Goal: Task Accomplishment & Management: Use online tool/utility

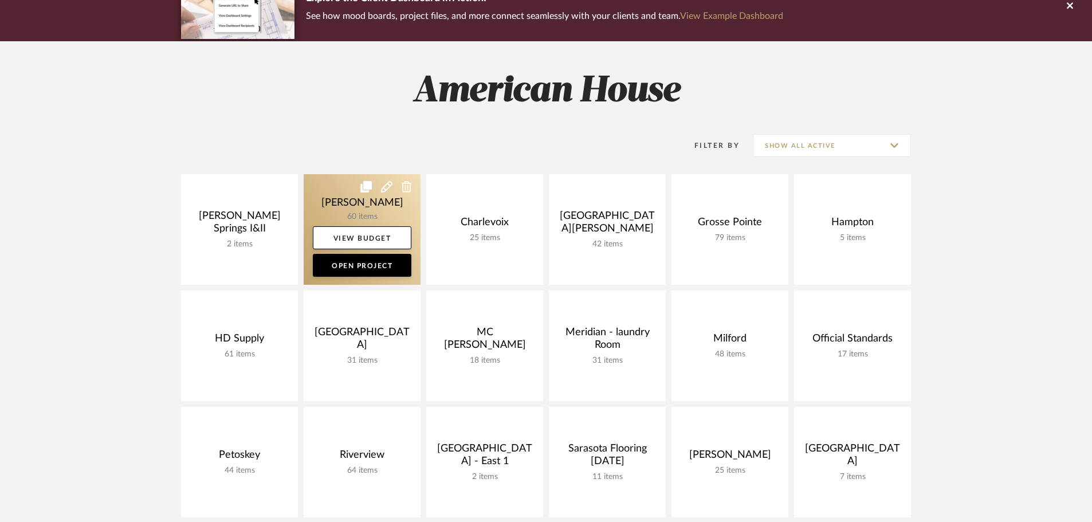
scroll to position [115, 0]
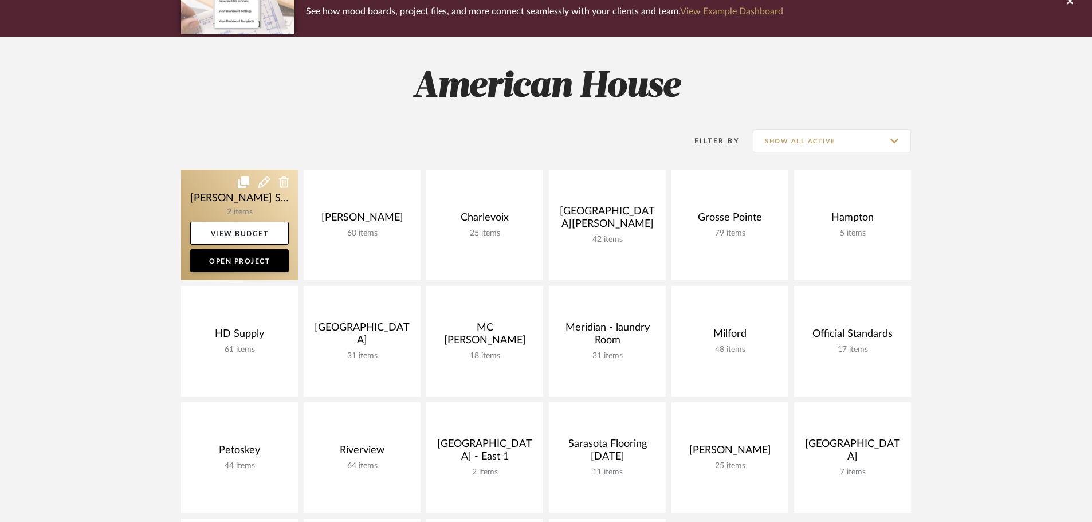
click at [252, 189] on link at bounding box center [239, 225] width 117 height 111
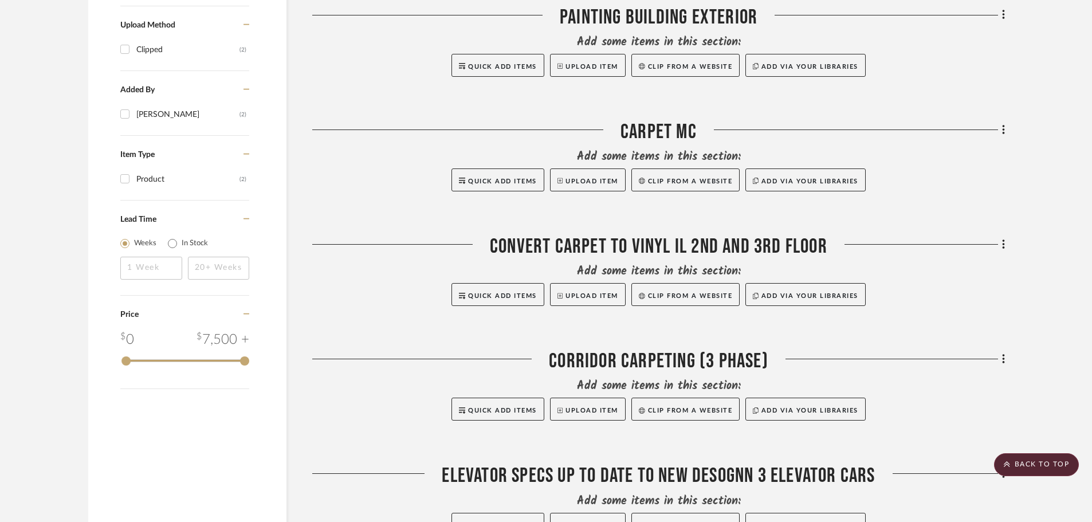
scroll to position [860, 0]
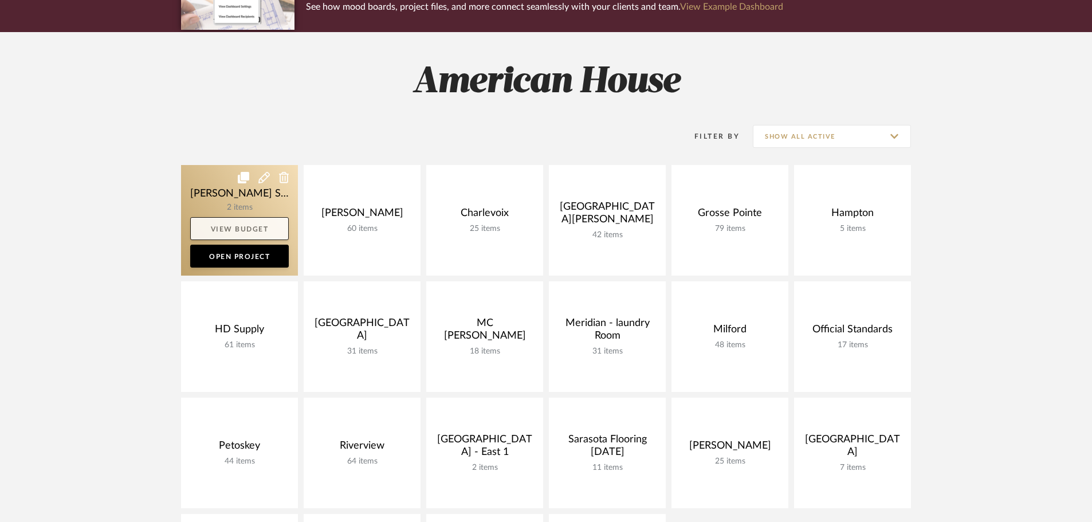
scroll to position [115, 0]
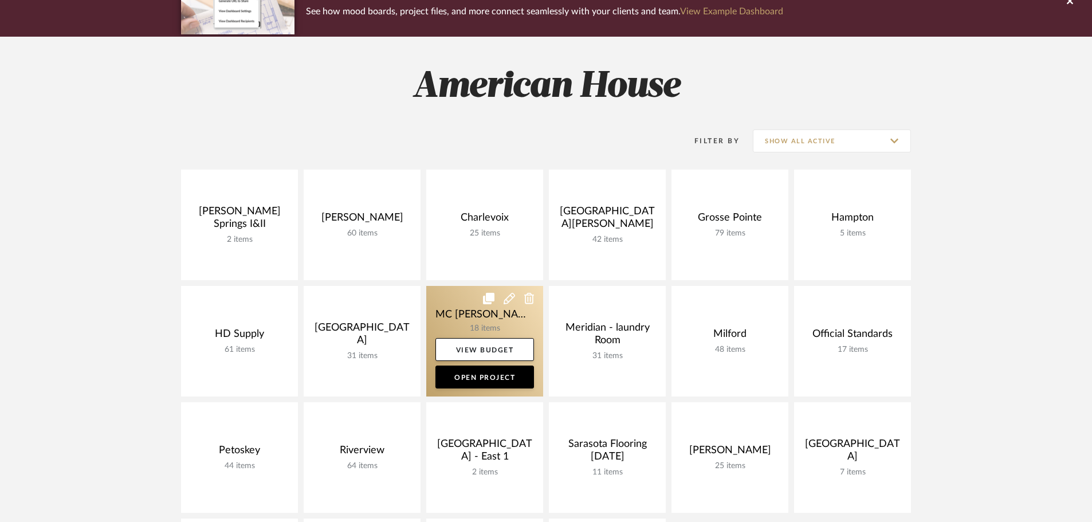
click at [452, 300] on link at bounding box center [484, 341] width 117 height 111
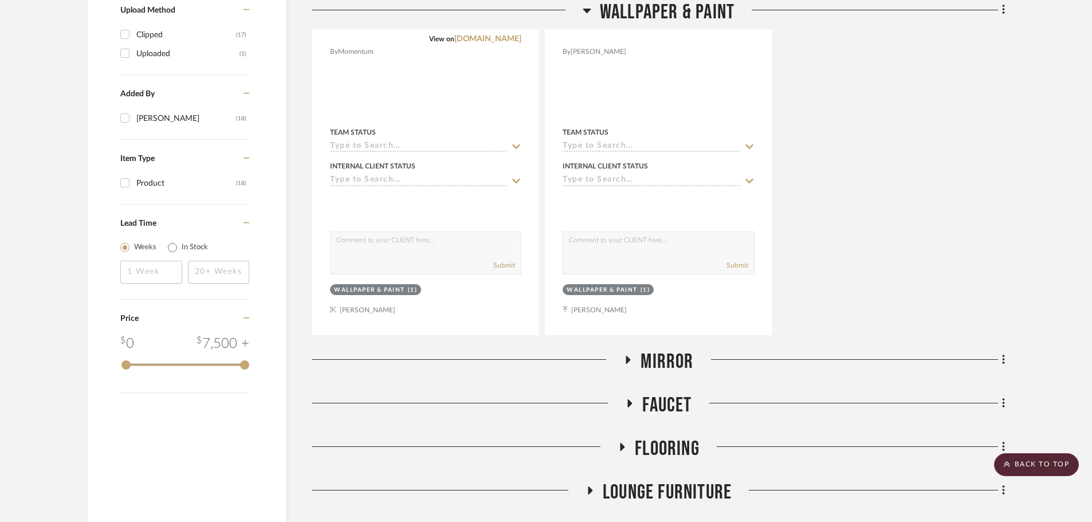
scroll to position [1110, 0]
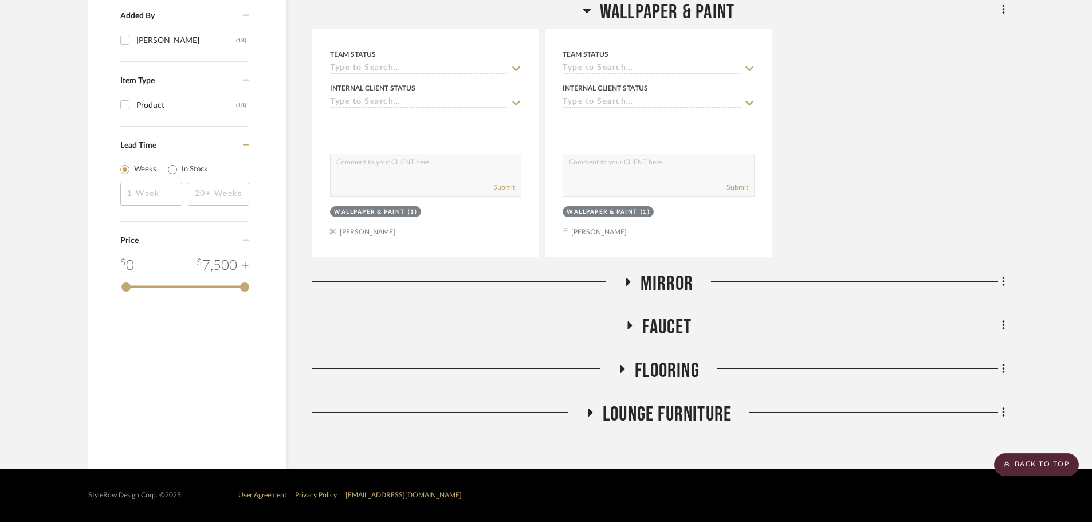
click at [626, 283] on icon at bounding box center [628, 281] width 14 height 9
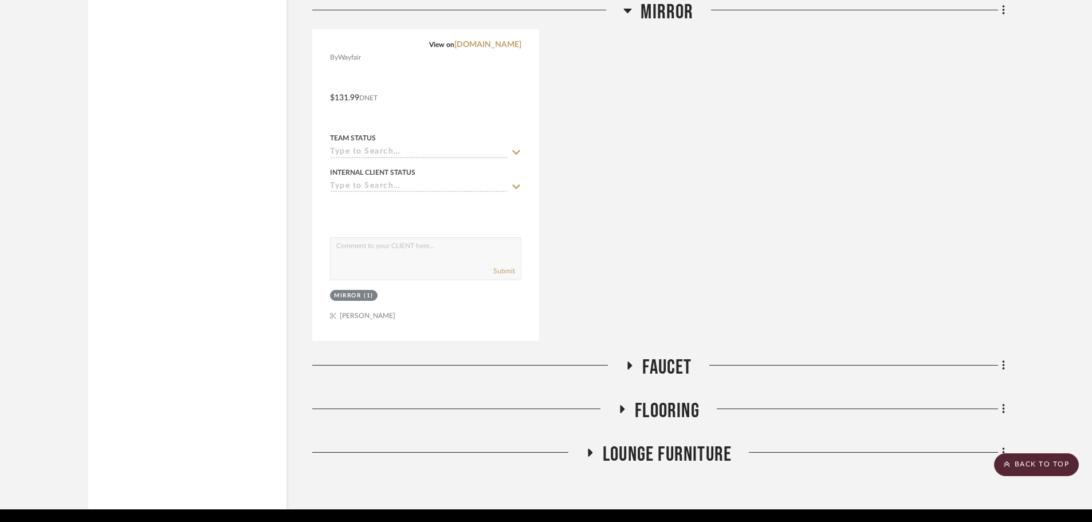
scroll to position [2078, 0]
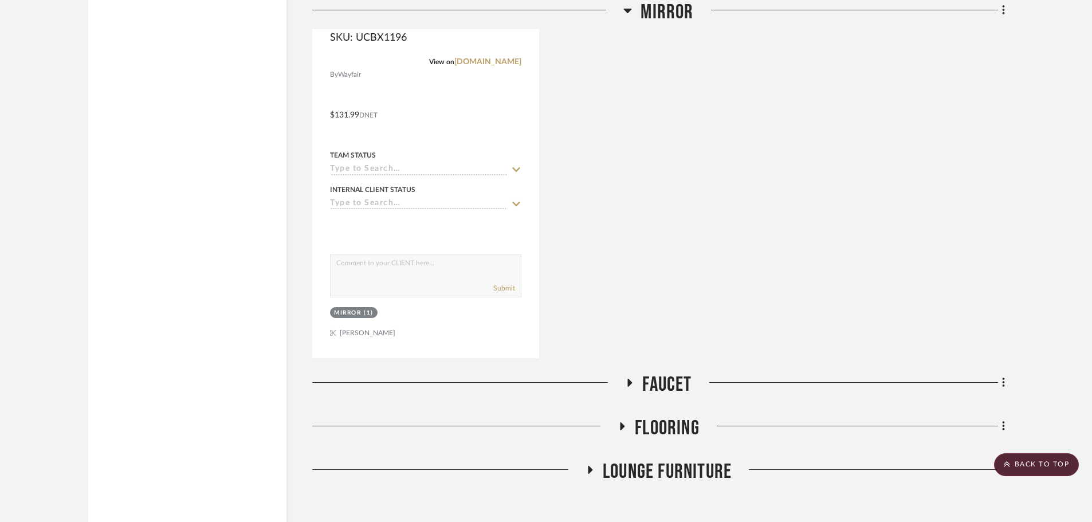
click at [588, 466] on icon at bounding box center [590, 470] width 5 height 8
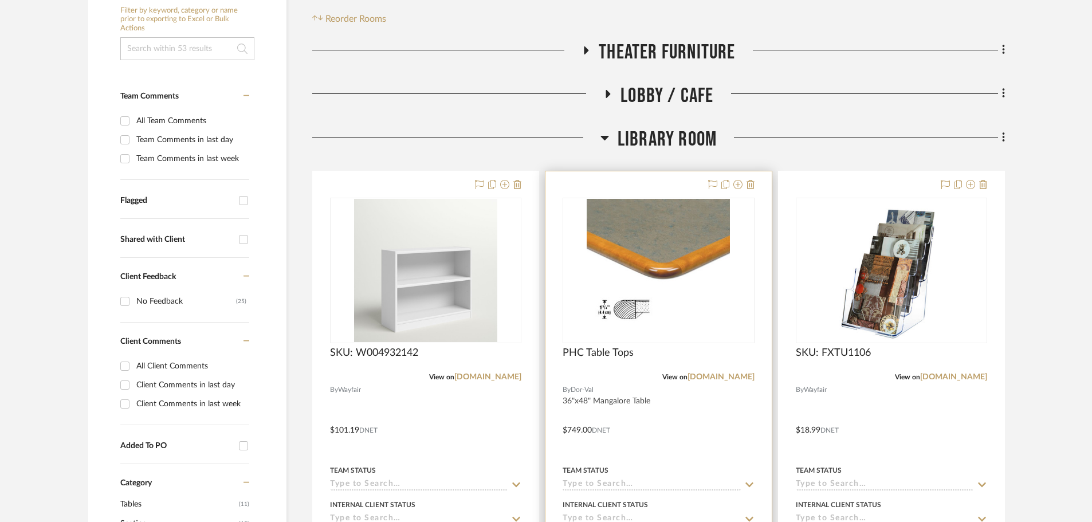
scroll to position [229, 0]
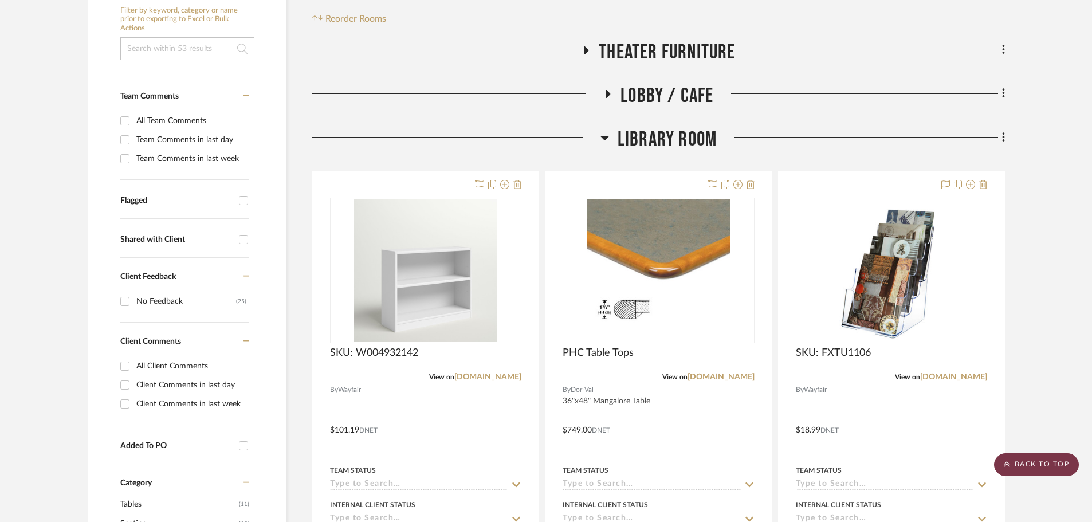
click at [1013, 468] on scroll-to-top-button "BACK TO TOP" at bounding box center [1036, 464] width 85 height 23
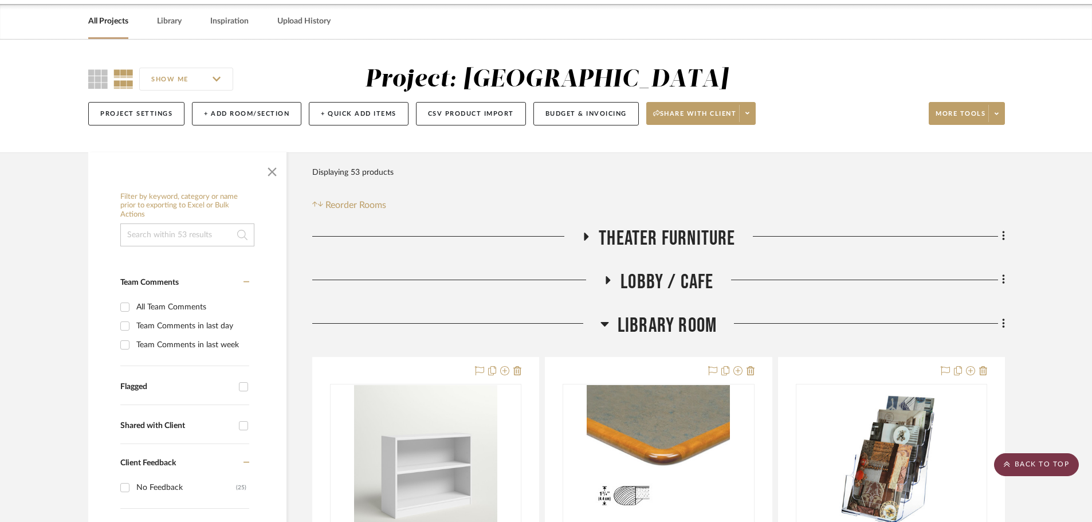
scroll to position [0, 0]
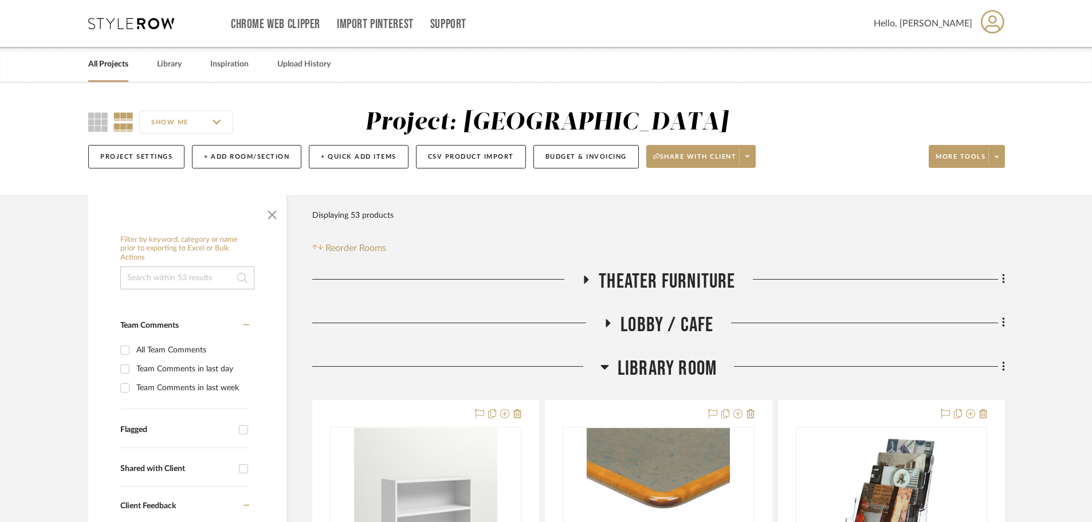
click at [158, 27] on icon at bounding box center [131, 23] width 86 height 11
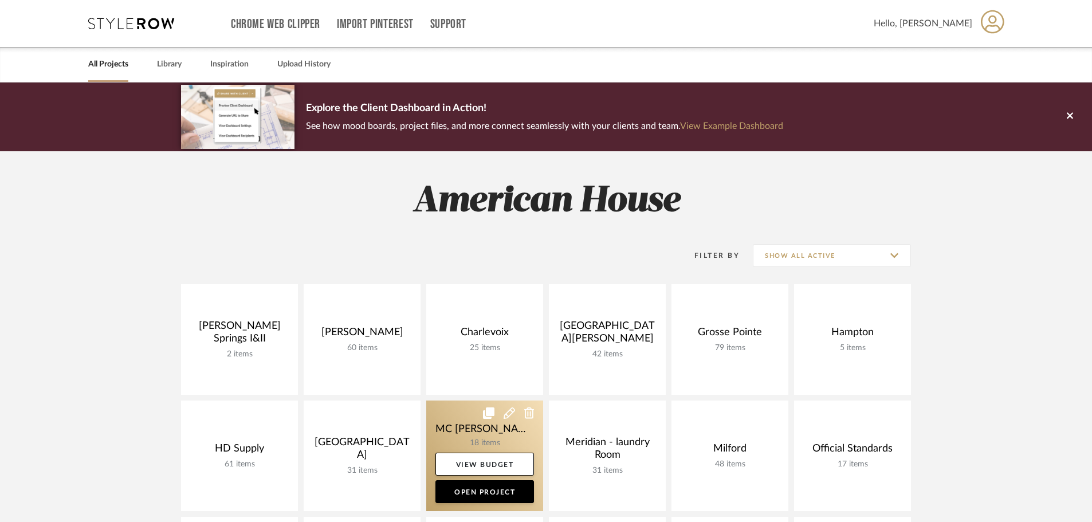
click at [453, 414] on link at bounding box center [484, 456] width 117 height 111
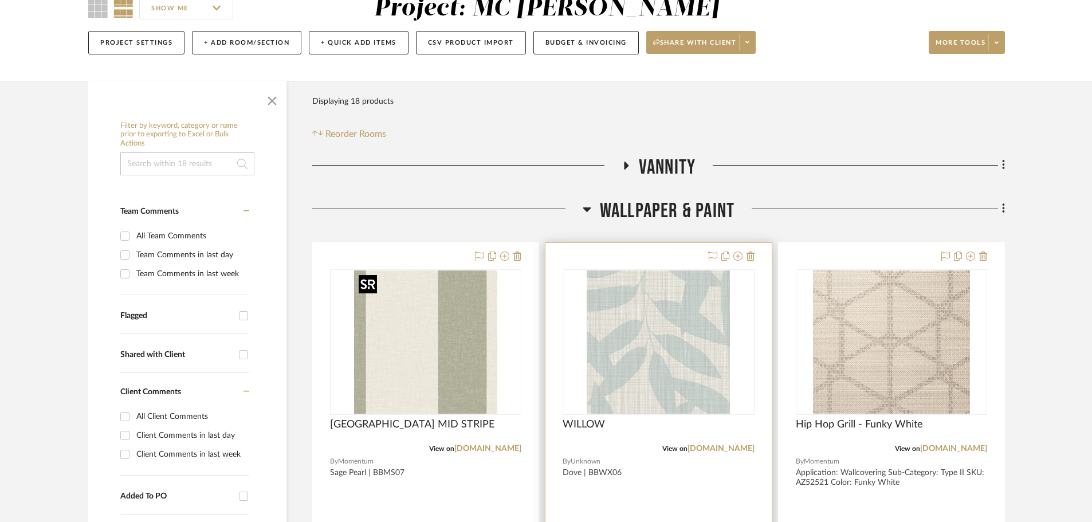
scroll to position [115, 0]
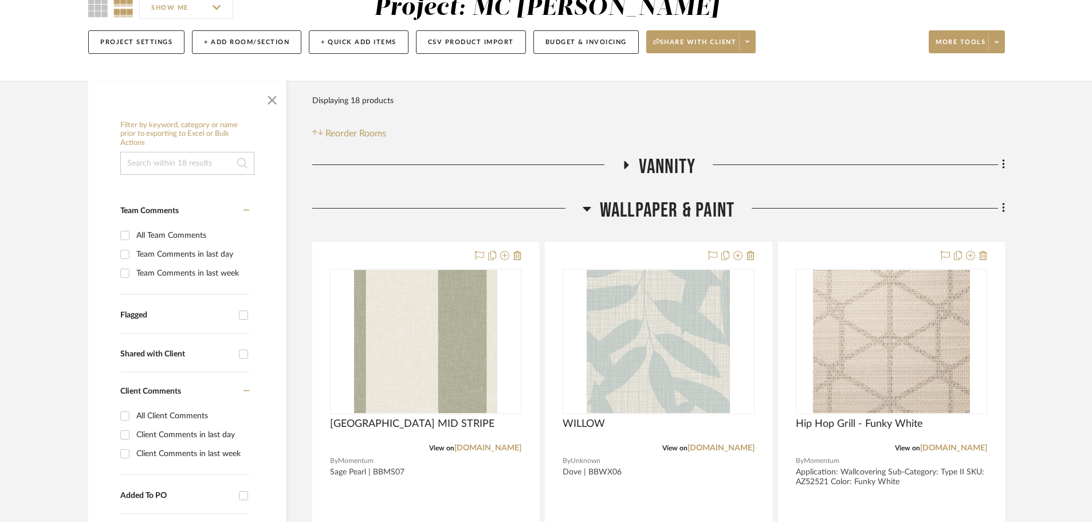
click at [588, 211] on icon at bounding box center [587, 209] width 9 height 14
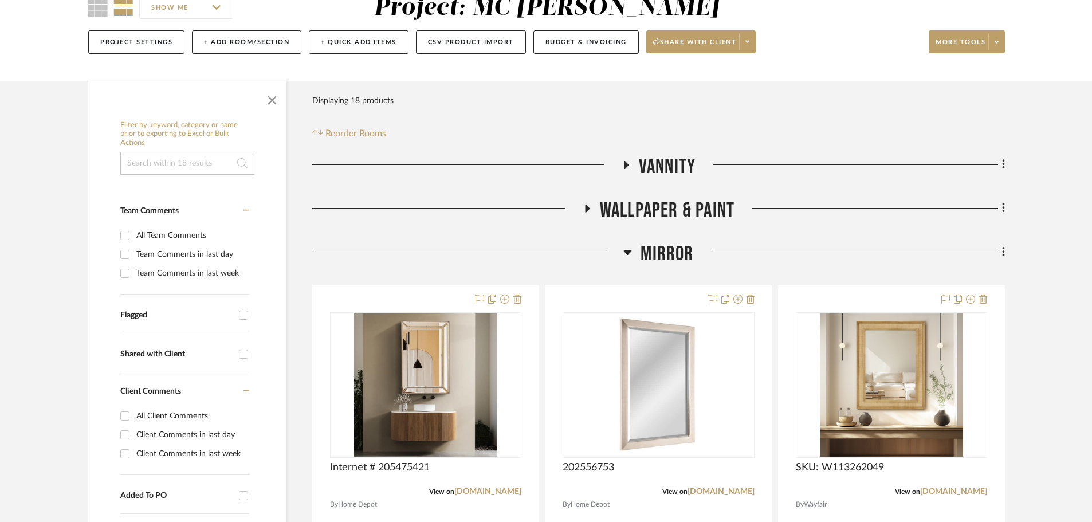
click at [629, 248] on icon at bounding box center [627, 252] width 9 height 14
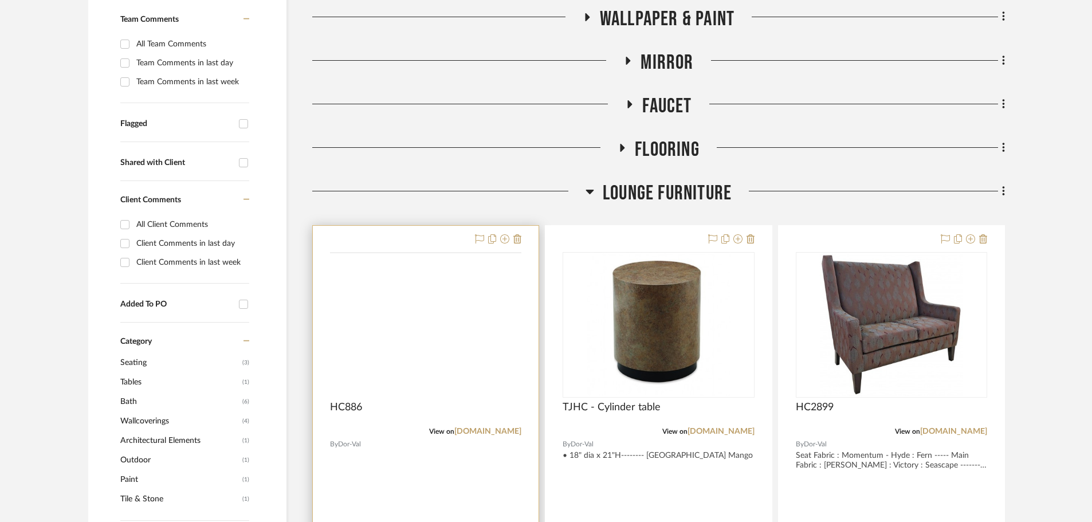
scroll to position [344, 0]
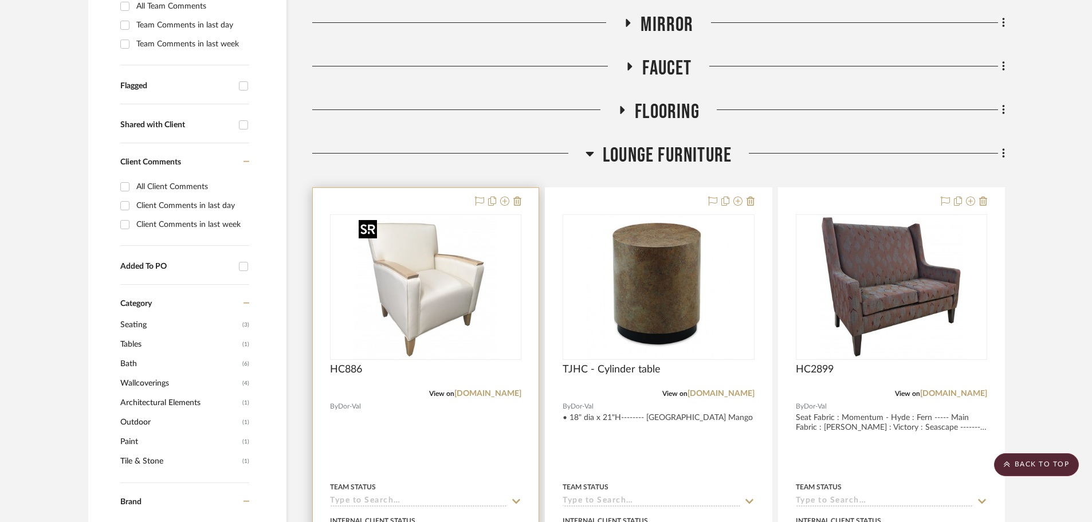
click at [384, 297] on img "0" at bounding box center [425, 286] width 143 height 143
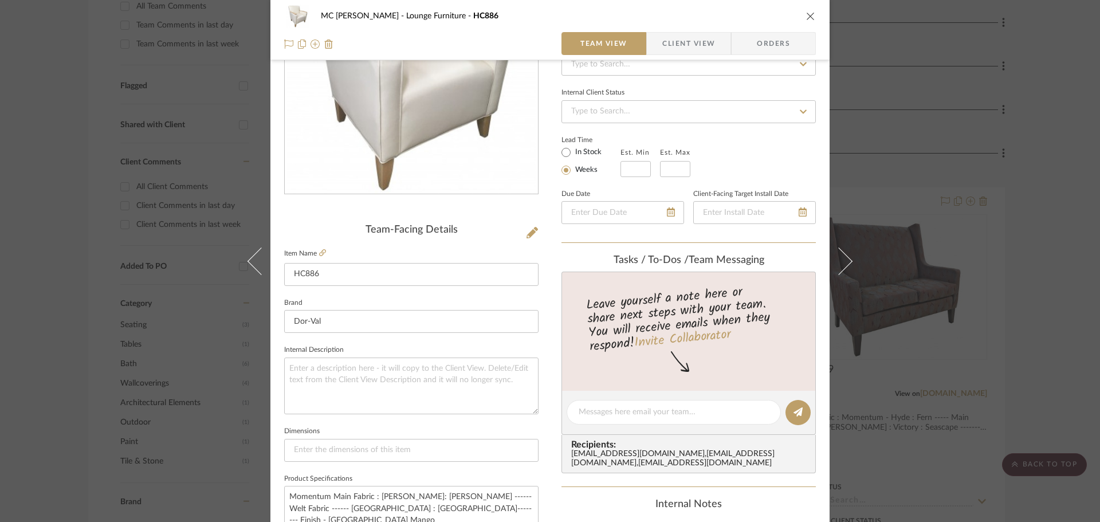
scroll to position [57, 0]
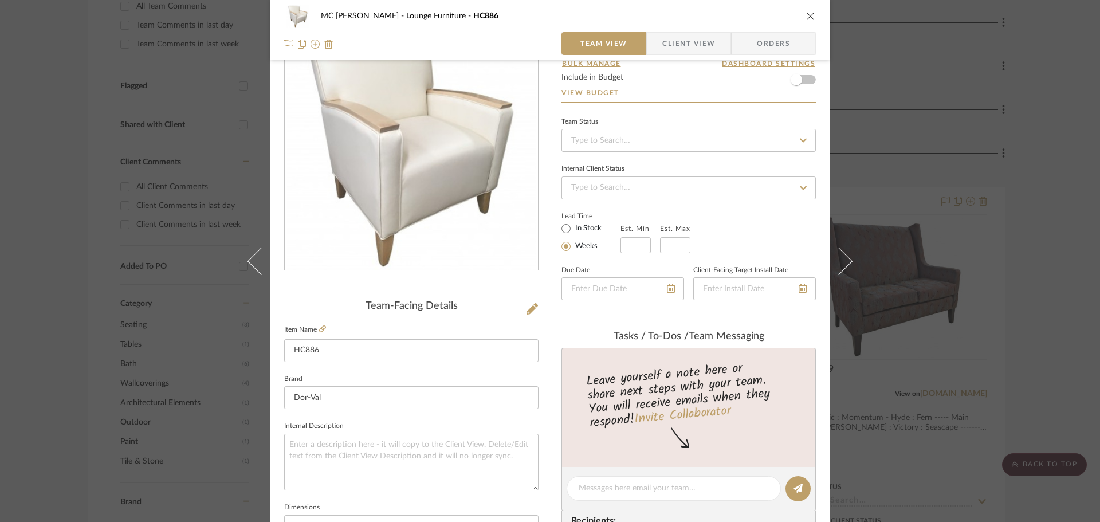
click at [1030, 209] on div "MC [PERSON_NAME] Lounge Furniture HC886 Team View Client View Orders Team-Facin…" at bounding box center [550, 261] width 1100 height 522
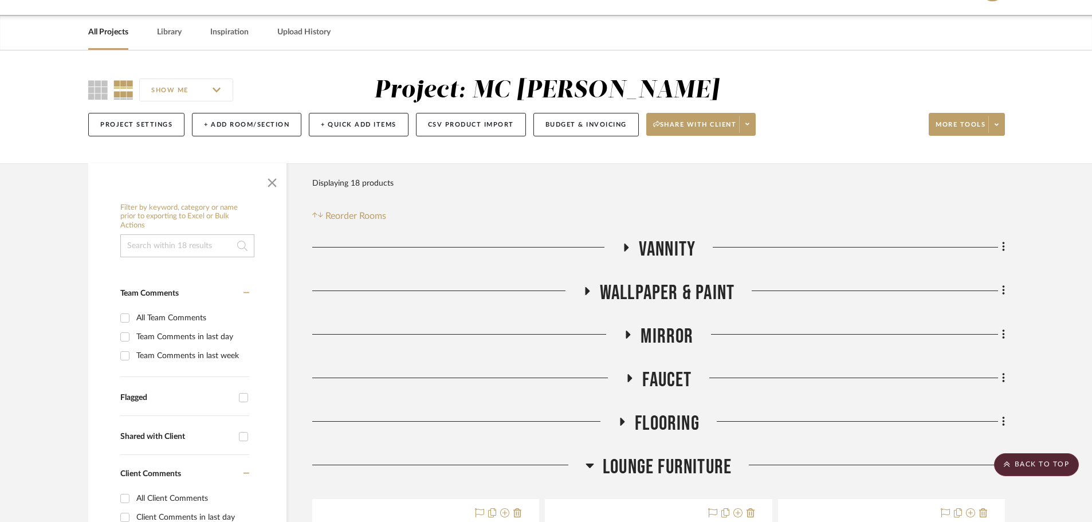
scroll to position [0, 0]
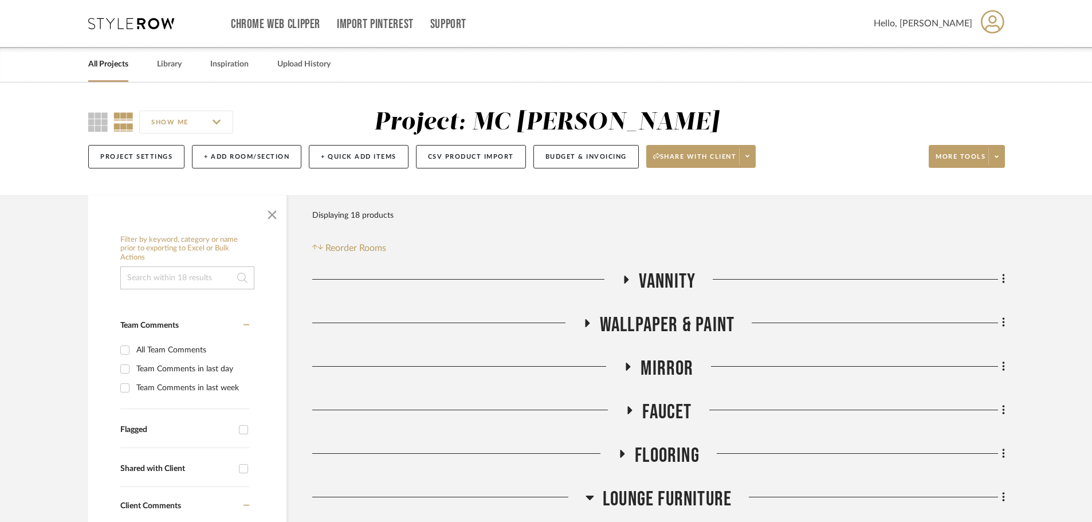
click at [148, 27] on icon at bounding box center [131, 23] width 86 height 11
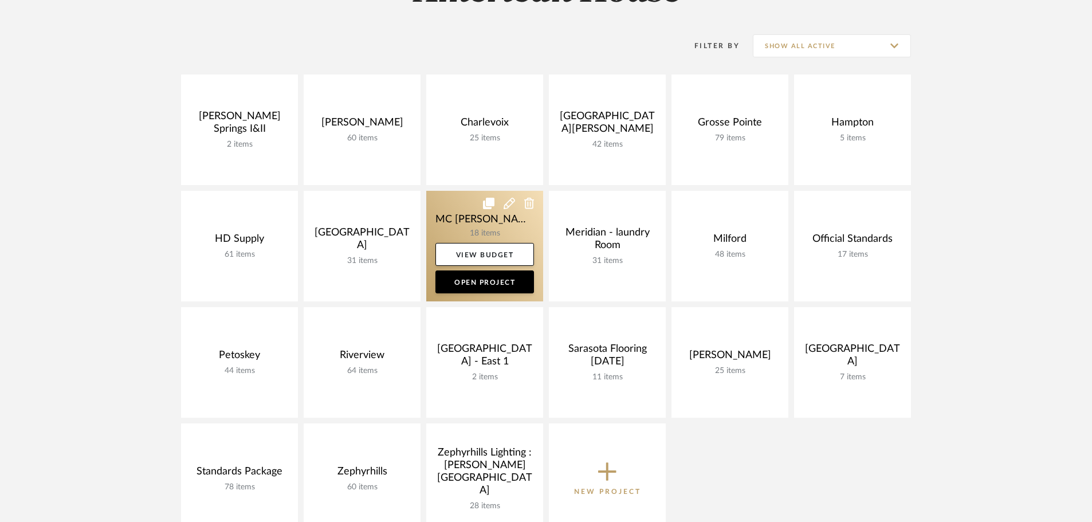
scroll to position [229, 0]
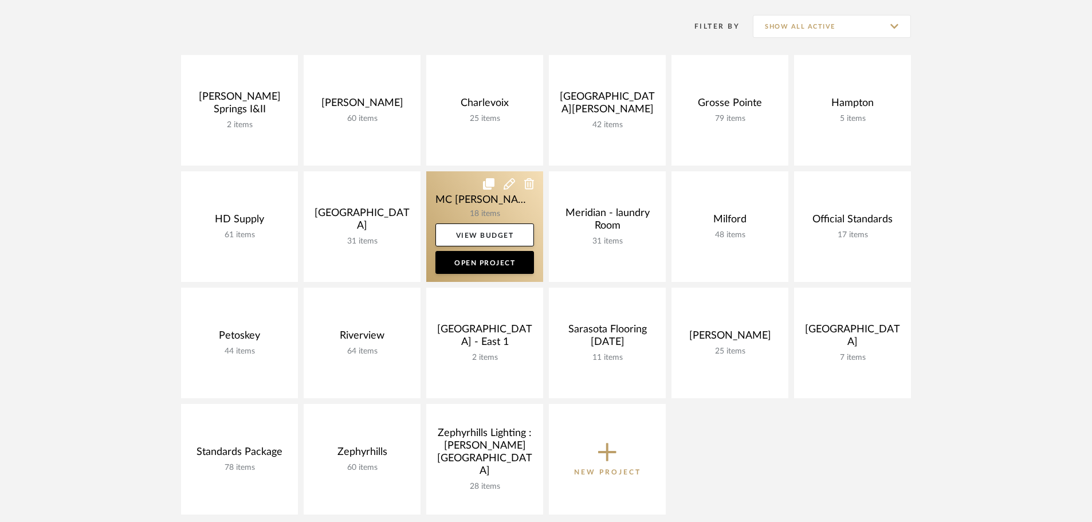
click at [451, 183] on link at bounding box center [484, 226] width 117 height 111
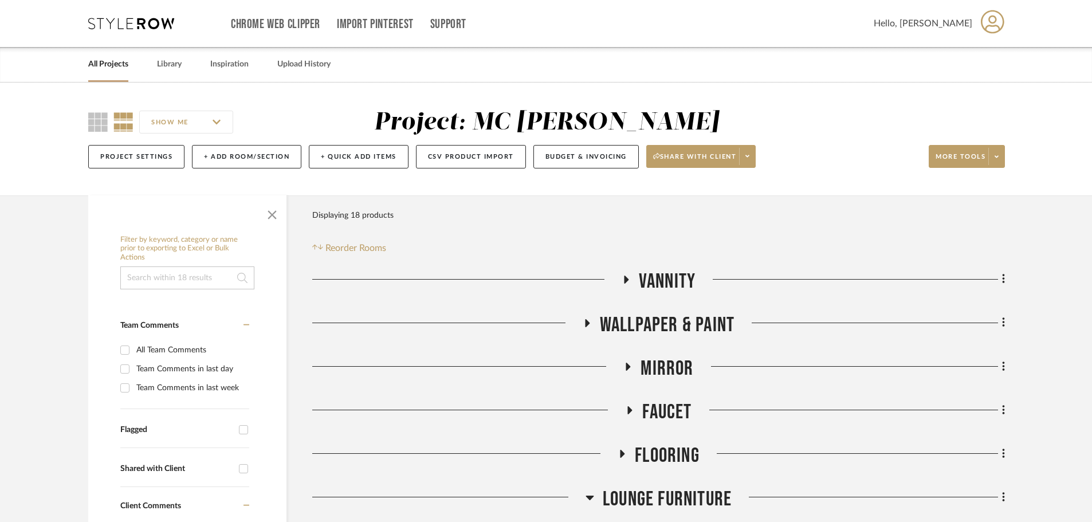
click at [142, 30] on div "Chrome Web Clipper Import Pinterest Support All Projects Library Inspiration Up…" at bounding box center [546, 23] width 917 height 47
click at [140, 25] on icon at bounding box center [131, 23] width 86 height 11
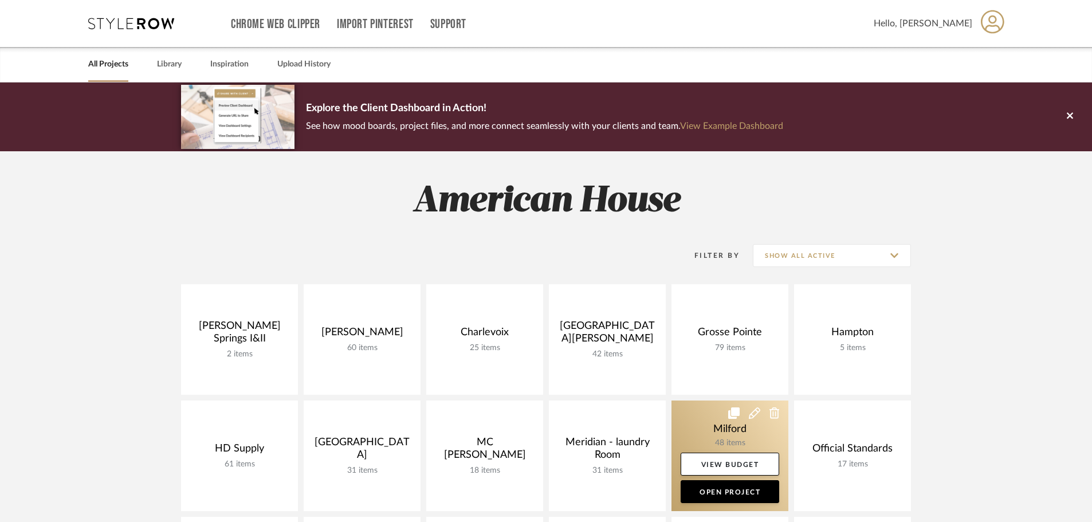
click at [699, 410] on link at bounding box center [730, 456] width 117 height 111
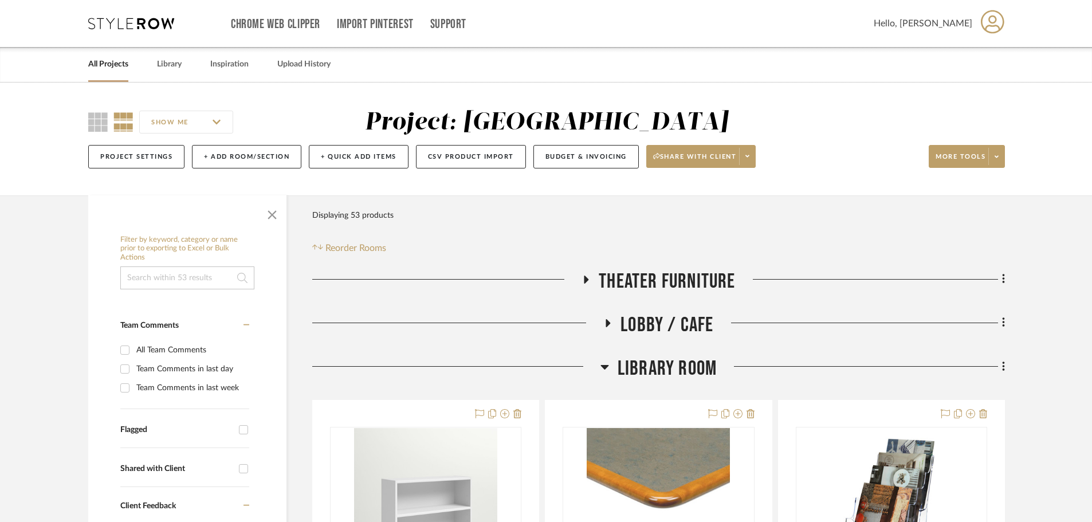
click at [604, 363] on icon at bounding box center [605, 367] width 9 height 14
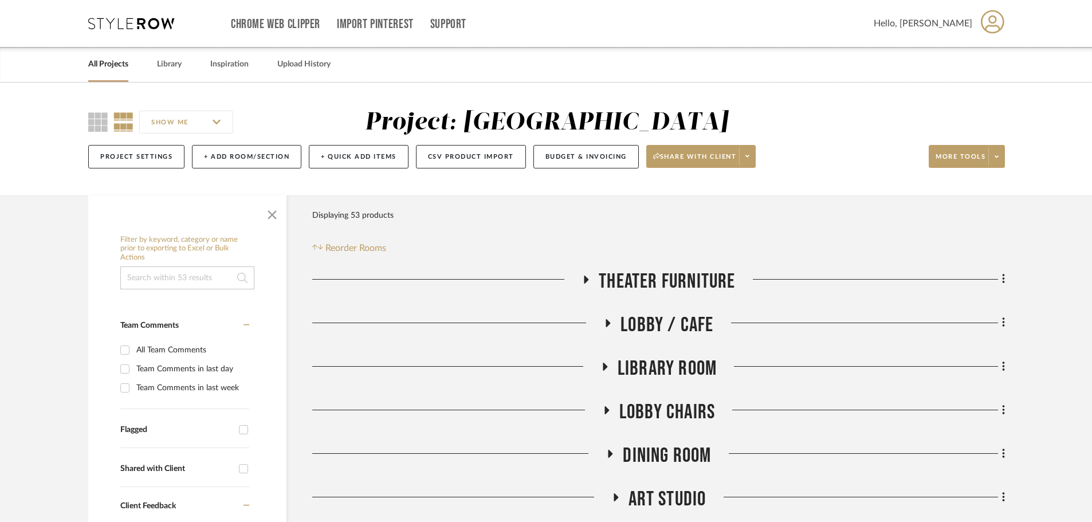
click at [604, 363] on icon at bounding box center [605, 366] width 14 height 9
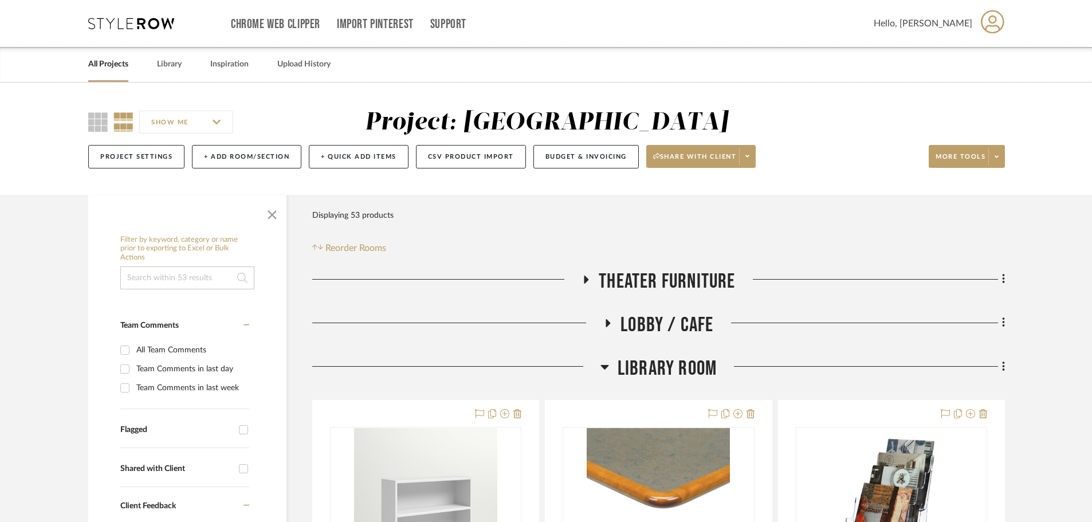
scroll to position [229, 0]
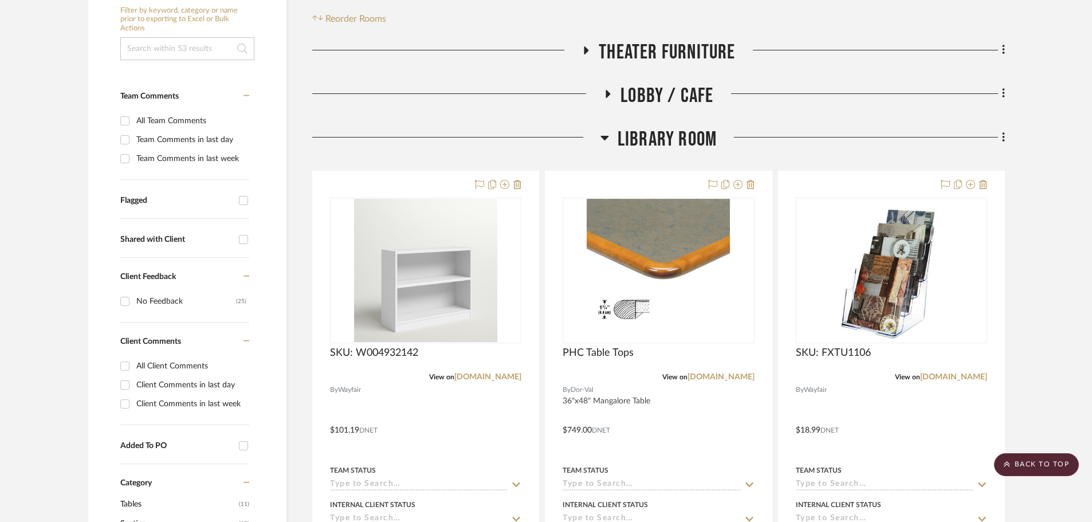
click at [603, 139] on icon at bounding box center [605, 138] width 9 height 14
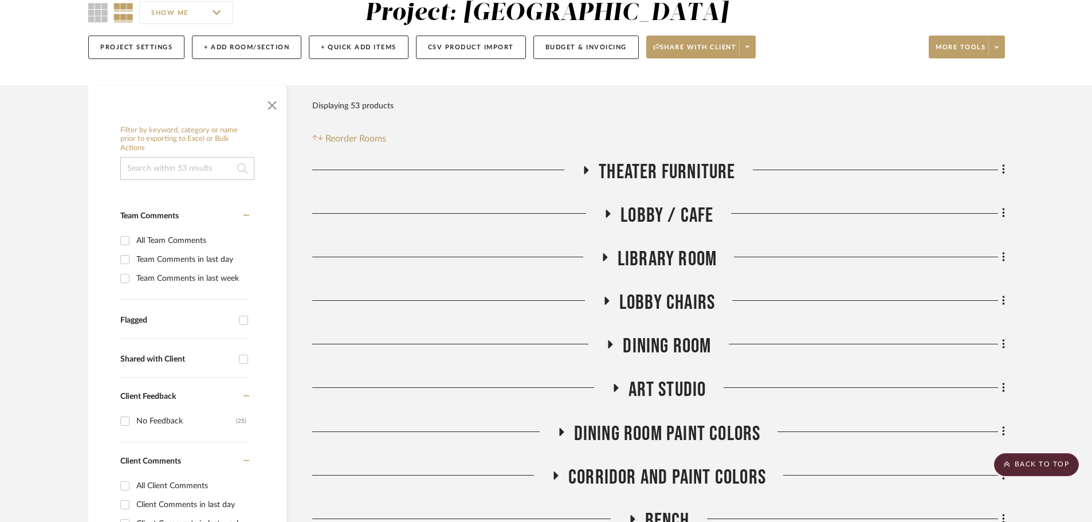
scroll to position [0, 0]
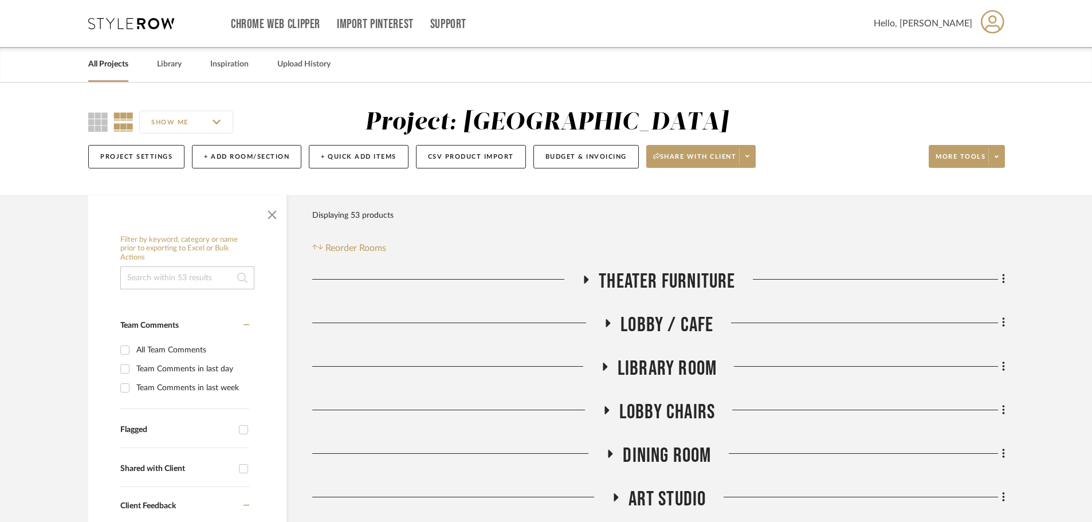
click at [146, 28] on icon at bounding box center [131, 23] width 86 height 11
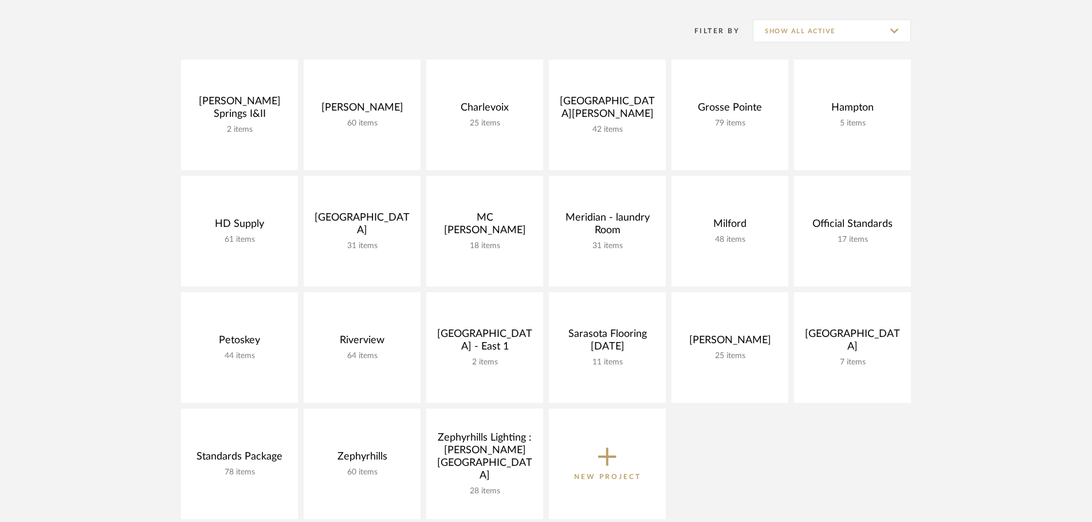
scroll to position [229, 0]
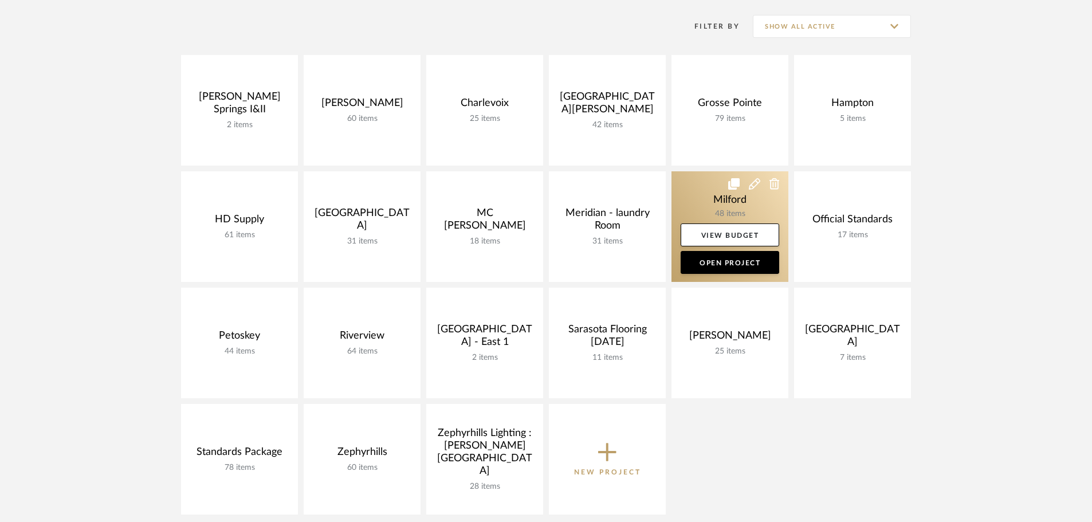
click at [690, 214] on link at bounding box center [730, 226] width 117 height 111
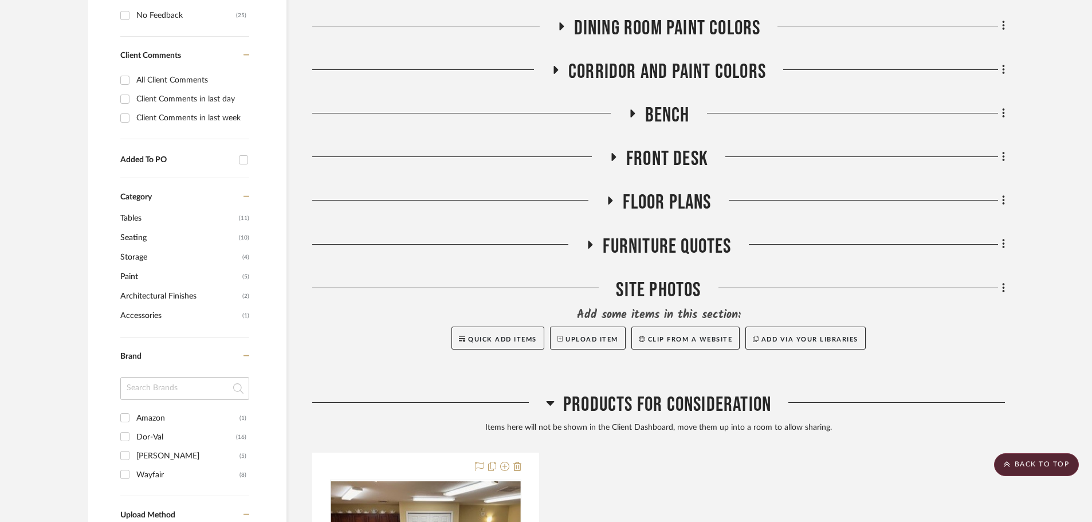
scroll to position [516, 0]
click at [550, 401] on icon at bounding box center [550, 403] width 8 height 5
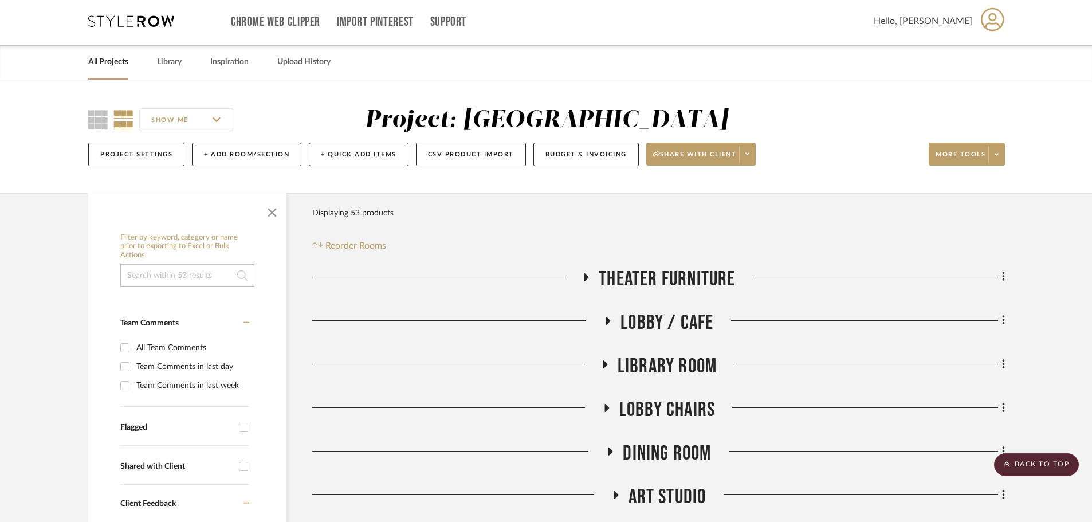
scroll to position [0, 0]
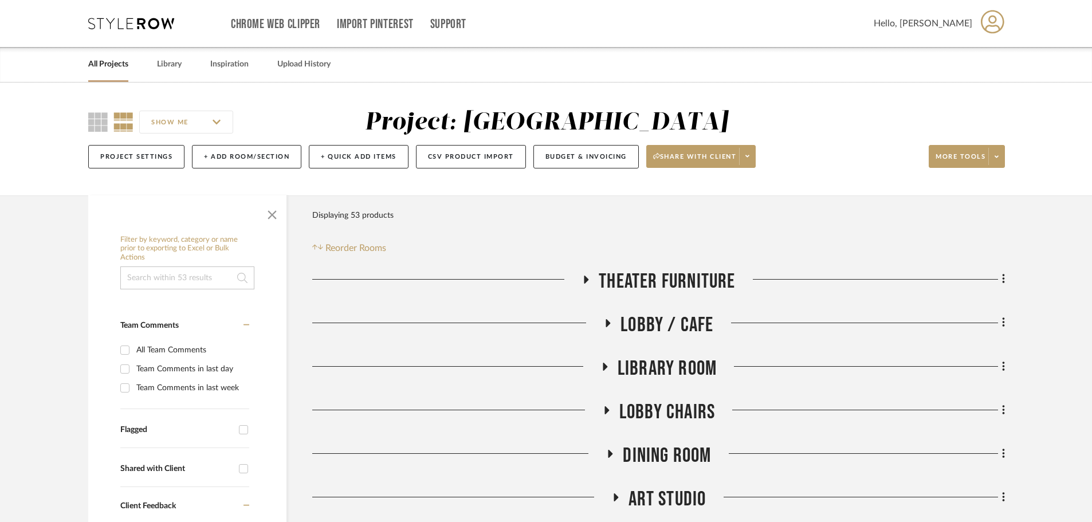
click at [178, 31] on div "Chrome Web Clipper Import Pinterest Support All Projects Library Inspiration Up…" at bounding box center [546, 23] width 917 height 47
click at [172, 29] on div "Chrome Web Clipper Import Pinterest Support All Projects Library Inspiration Up…" at bounding box center [546, 23] width 917 height 47
click at [162, 23] on icon at bounding box center [131, 23] width 86 height 11
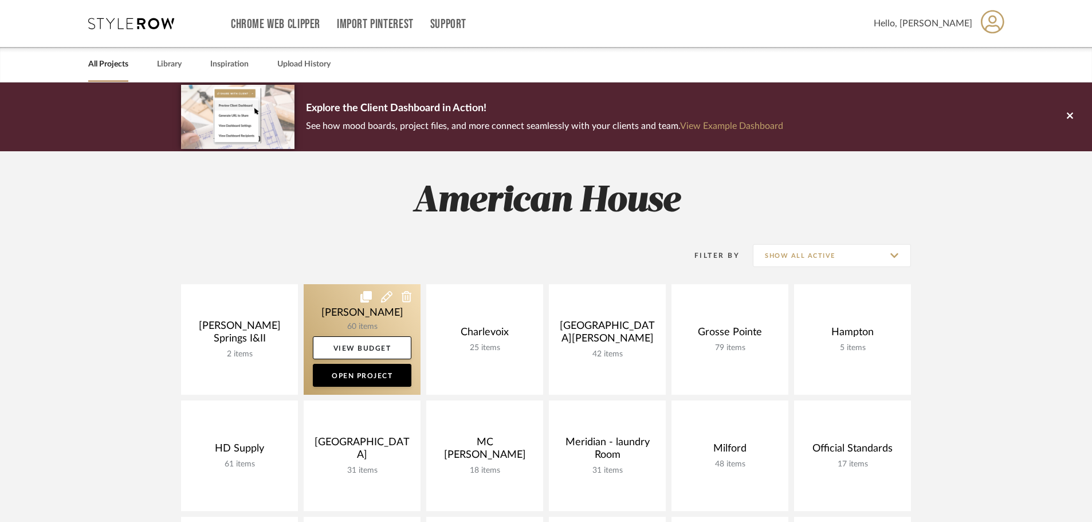
click at [342, 299] on link at bounding box center [362, 339] width 117 height 111
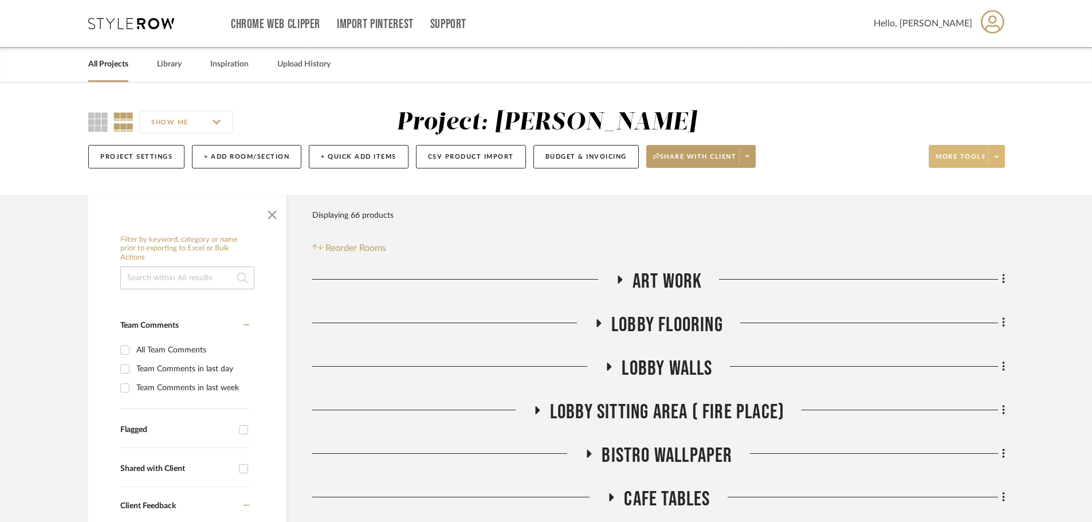
click at [997, 158] on icon at bounding box center [997, 156] width 4 height 2
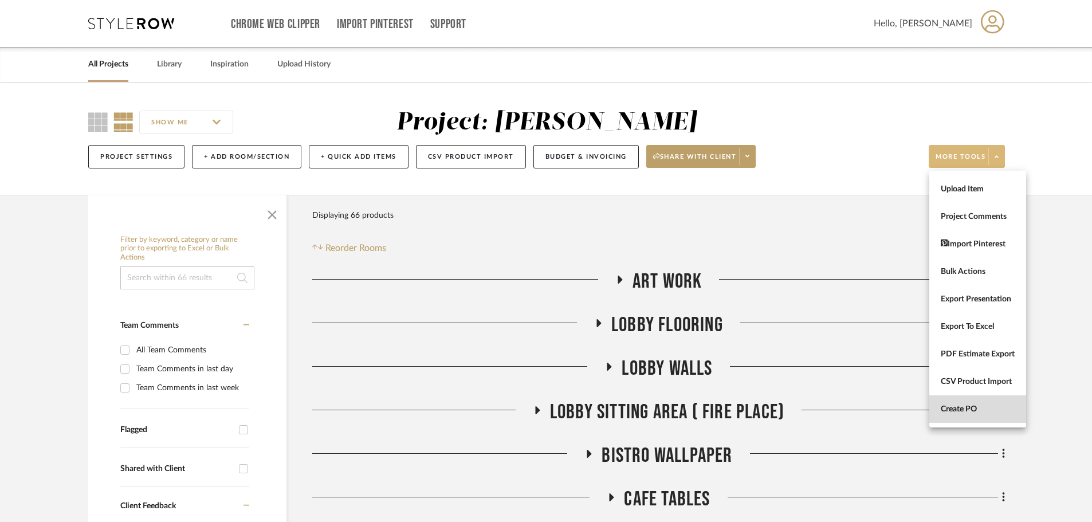
click at [974, 411] on span "Create PO" at bounding box center [978, 410] width 74 height 10
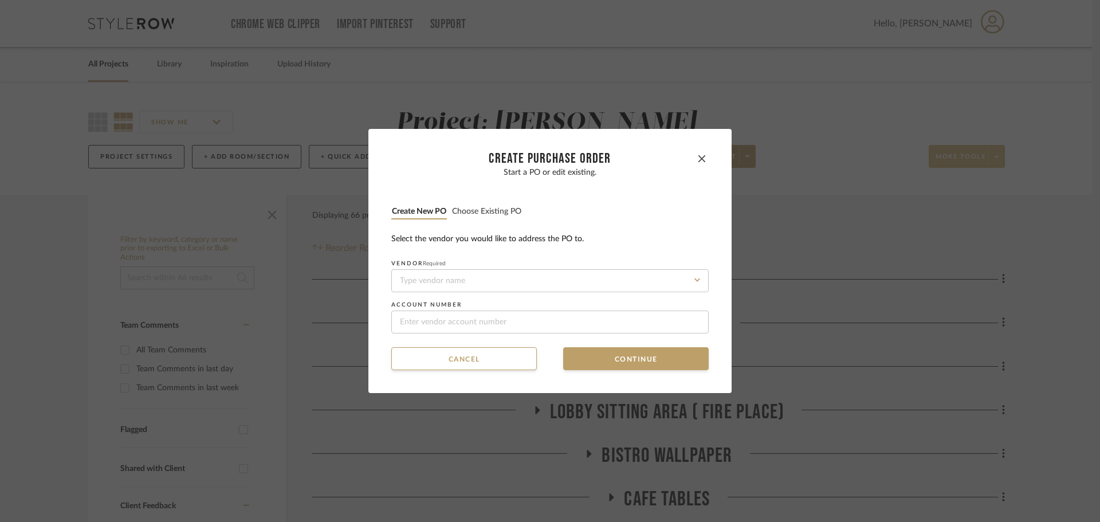
click at [462, 214] on button "Choose existing PO" at bounding box center [487, 211] width 70 height 11
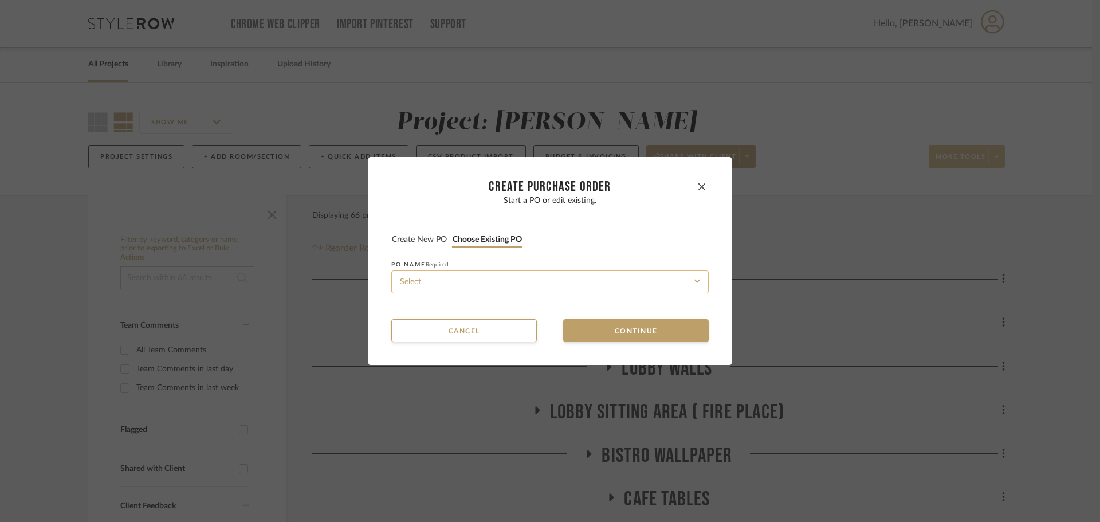
click at [464, 284] on input at bounding box center [549, 281] width 317 height 23
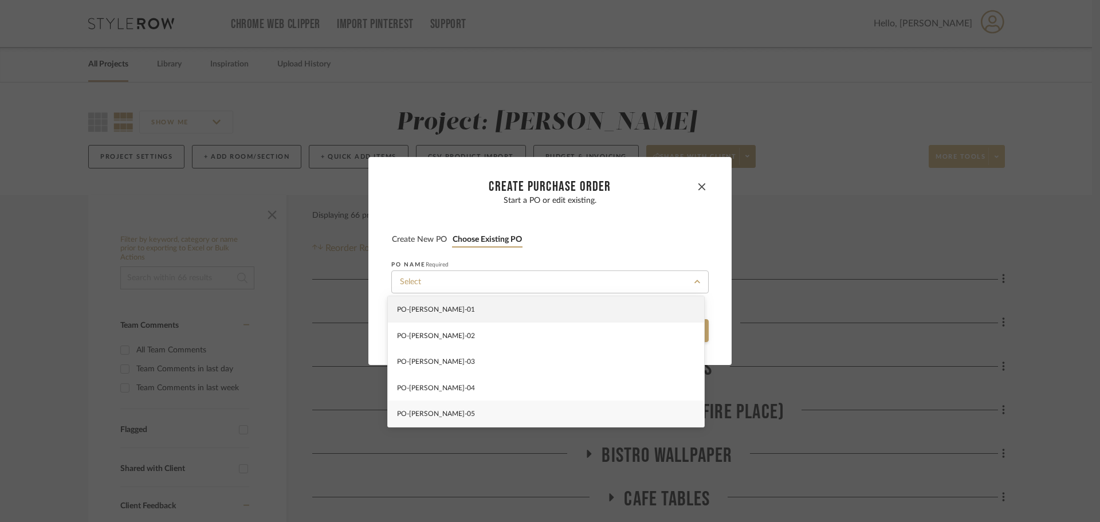
click at [469, 419] on div "PO-[PERSON_NAME]-05" at bounding box center [546, 414] width 316 height 26
type input "PO-[PERSON_NAME]-05"
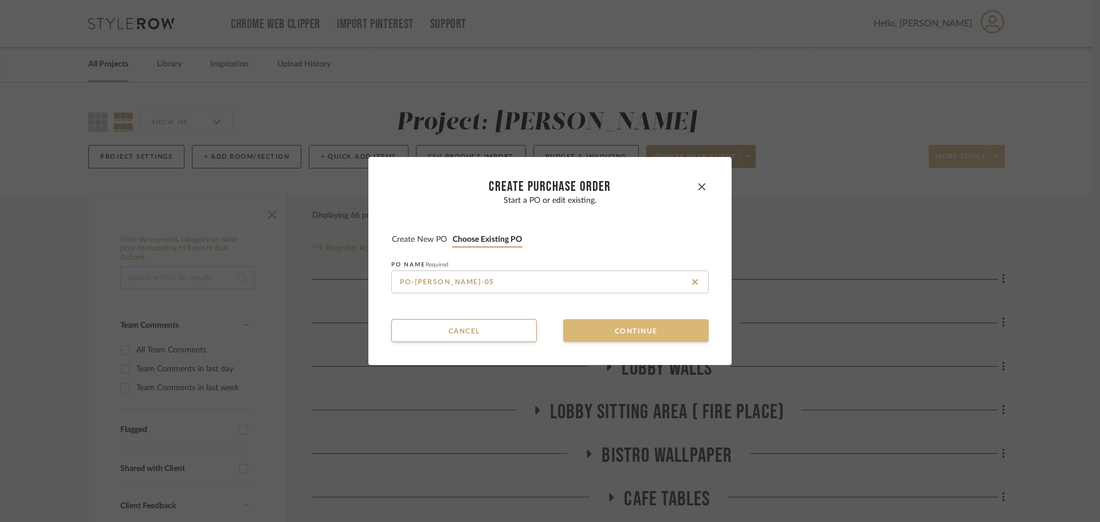
click at [588, 339] on button "Continue" at bounding box center [636, 330] width 146 height 23
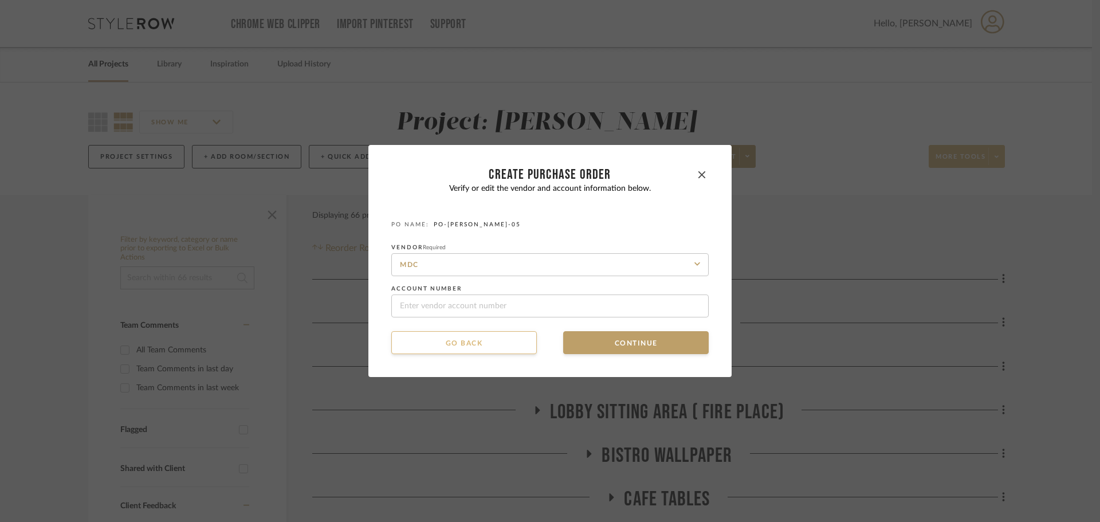
click at [501, 339] on button "Go back" at bounding box center [464, 342] width 146 height 23
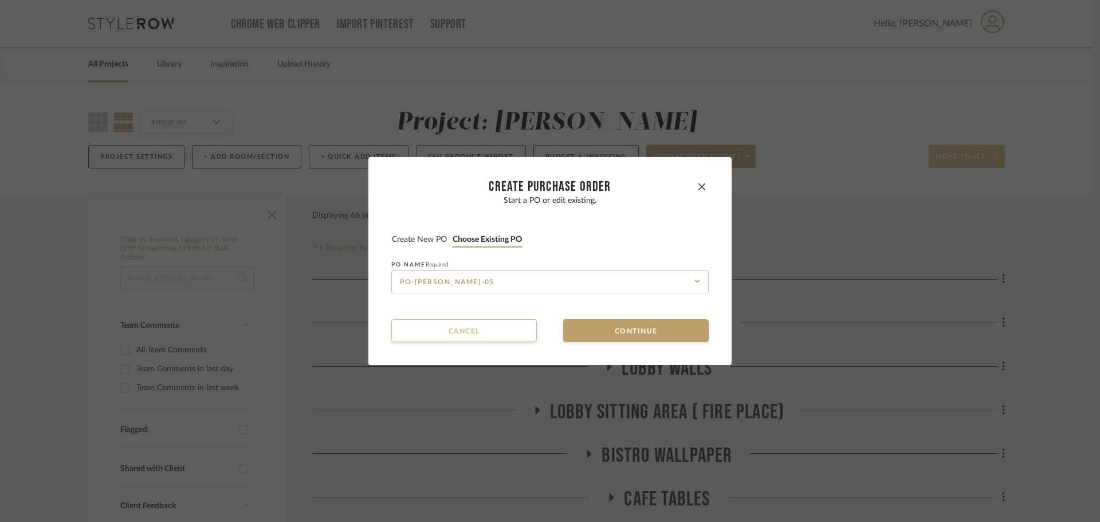
click at [501, 339] on button "Cancel" at bounding box center [464, 330] width 146 height 23
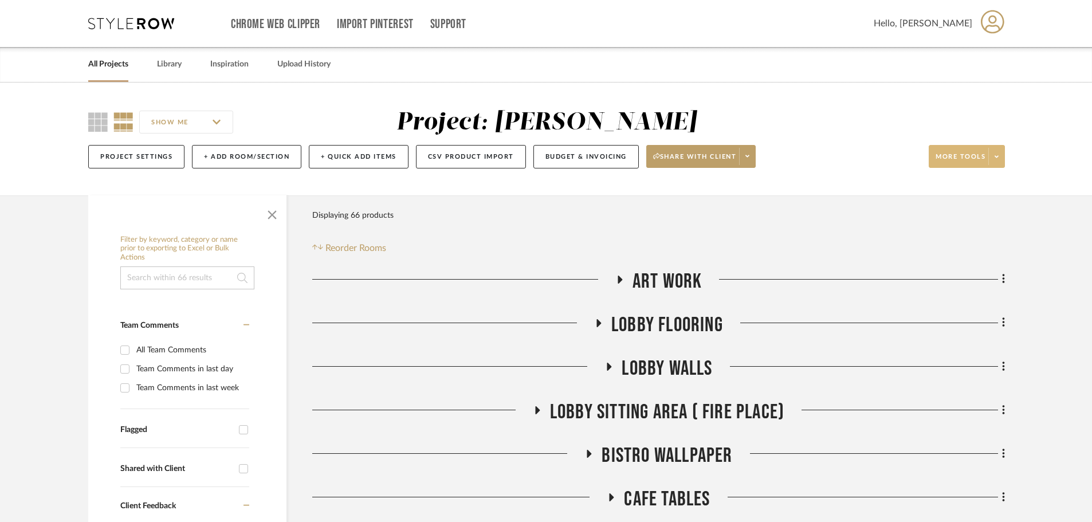
click at [1002, 149] on span at bounding box center [996, 156] width 16 height 17
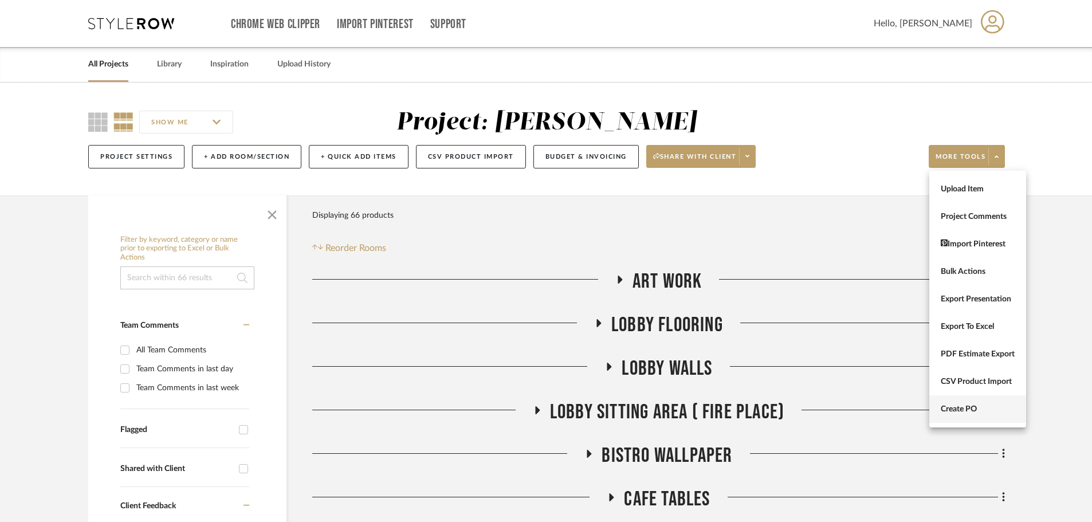
click at [983, 406] on span "Create PO" at bounding box center [978, 410] width 74 height 10
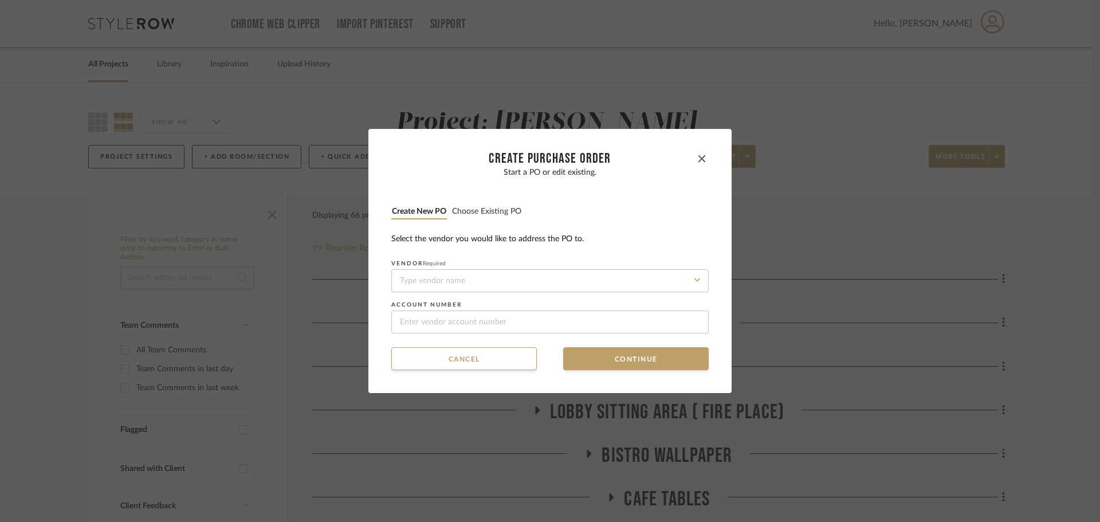
click at [472, 210] on button "Choose existing PO" at bounding box center [487, 211] width 70 height 11
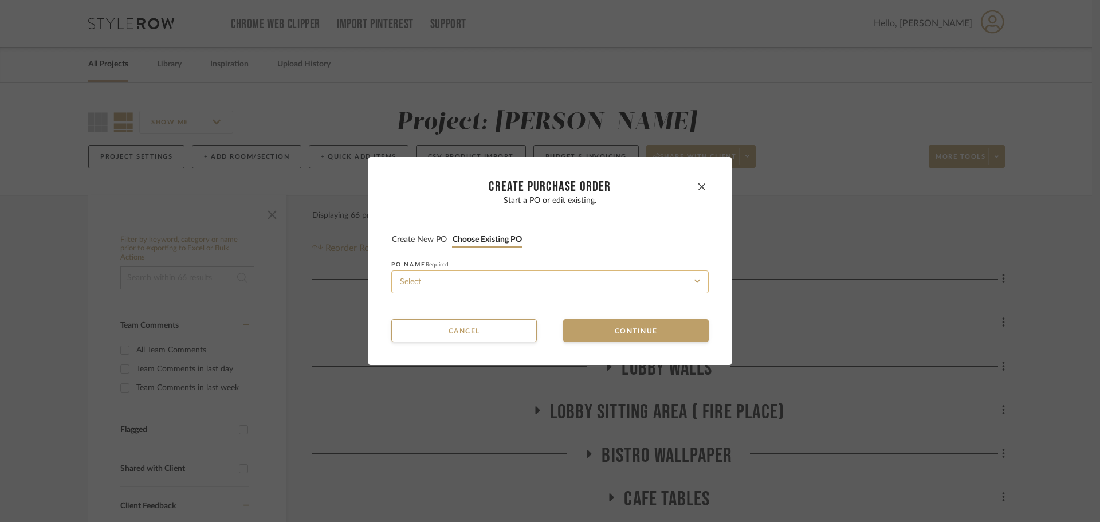
click at [504, 270] on input at bounding box center [549, 281] width 317 height 23
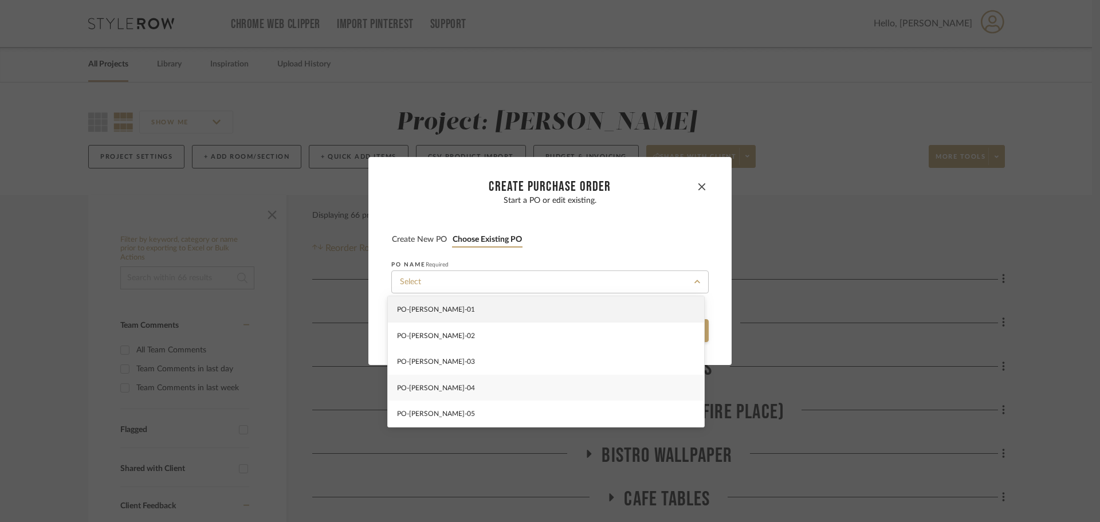
click at [545, 380] on div "PO-[PERSON_NAME]-04" at bounding box center [546, 388] width 316 height 26
type input "PO-[PERSON_NAME]-04"
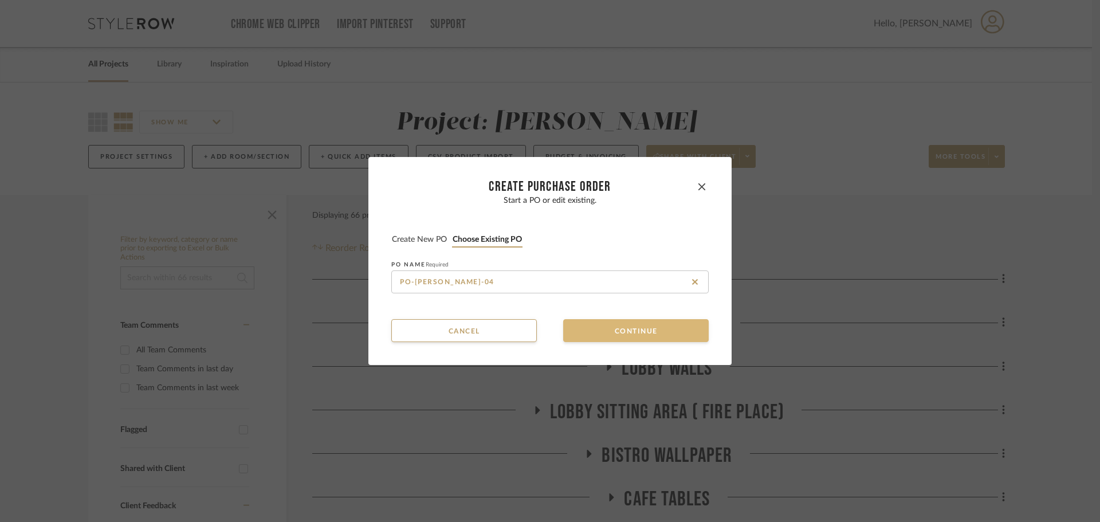
click at [627, 338] on button "Continue" at bounding box center [636, 330] width 146 height 23
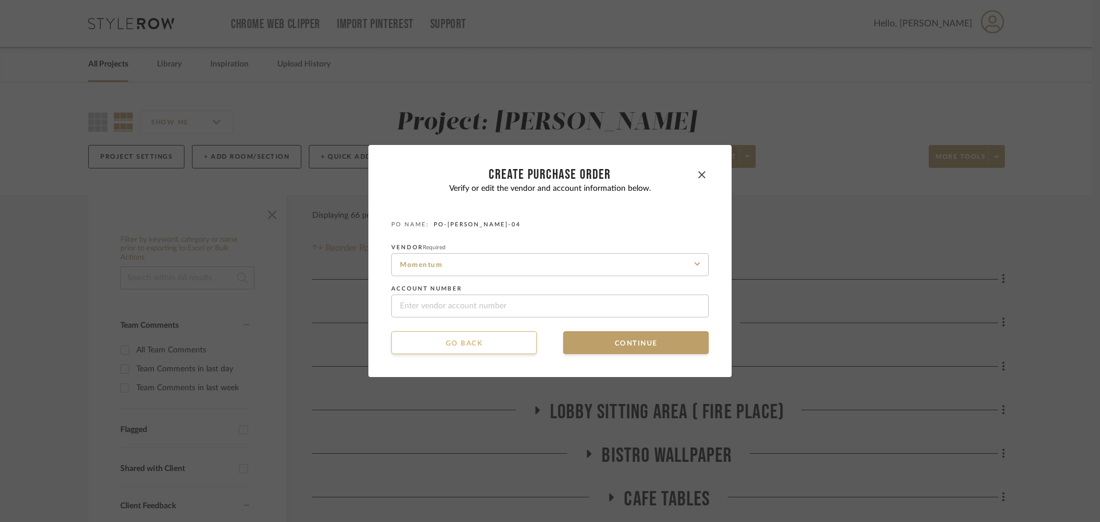
click at [468, 338] on button "Go back" at bounding box center [464, 342] width 146 height 23
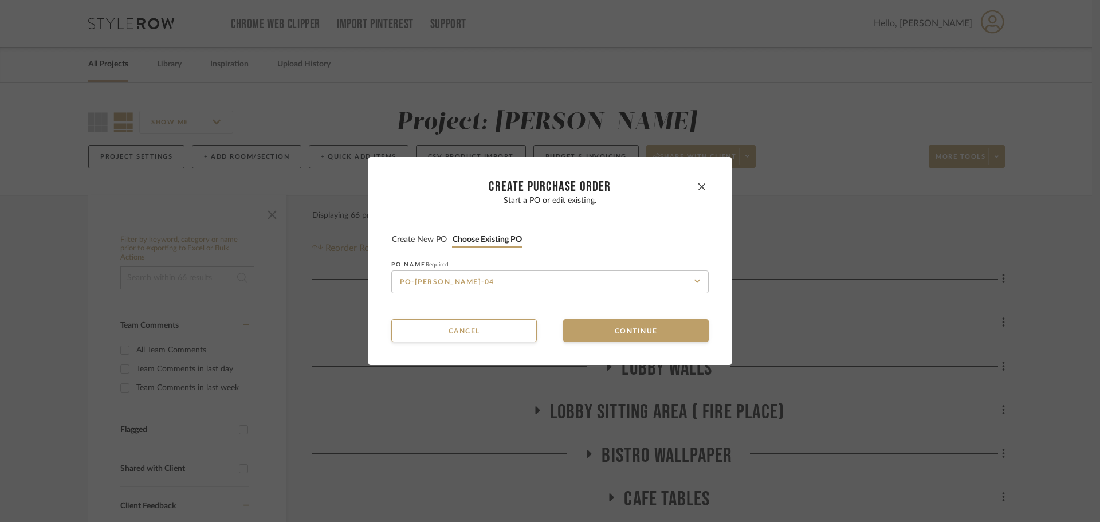
click at [419, 238] on button "Create new PO" at bounding box center [419, 239] width 56 height 11
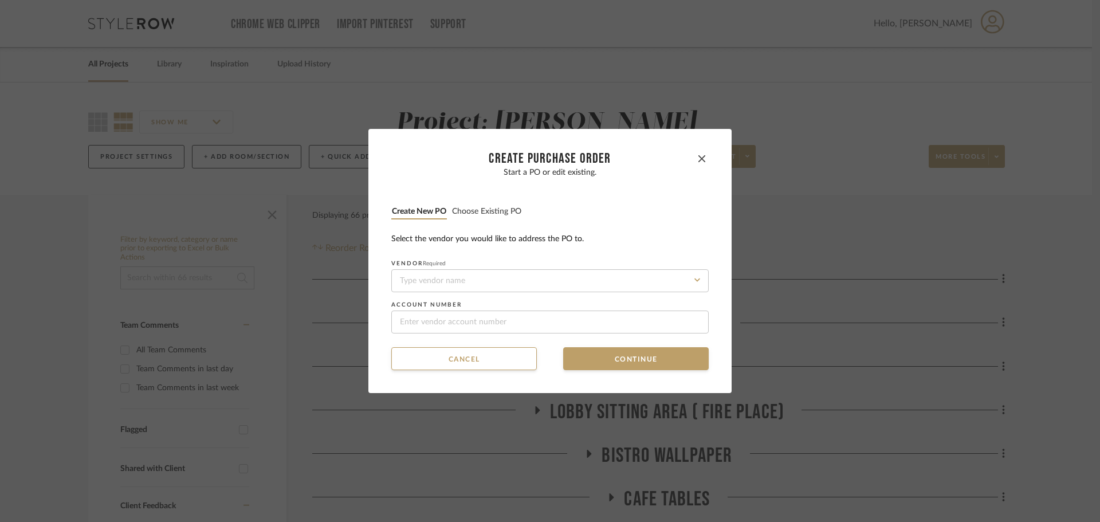
click at [497, 212] on button "Choose existing PO" at bounding box center [487, 211] width 70 height 11
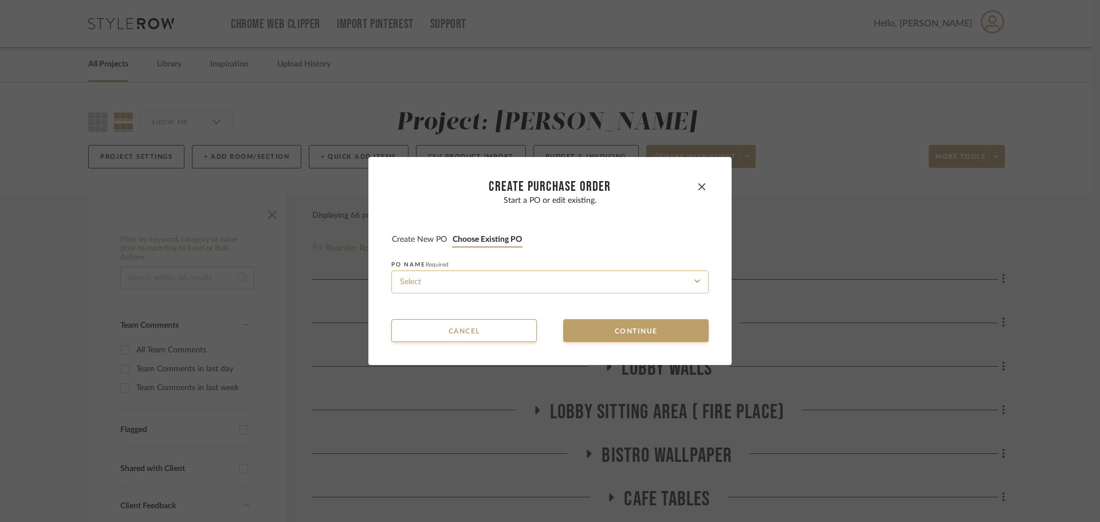
click at [511, 286] on input at bounding box center [549, 281] width 317 height 23
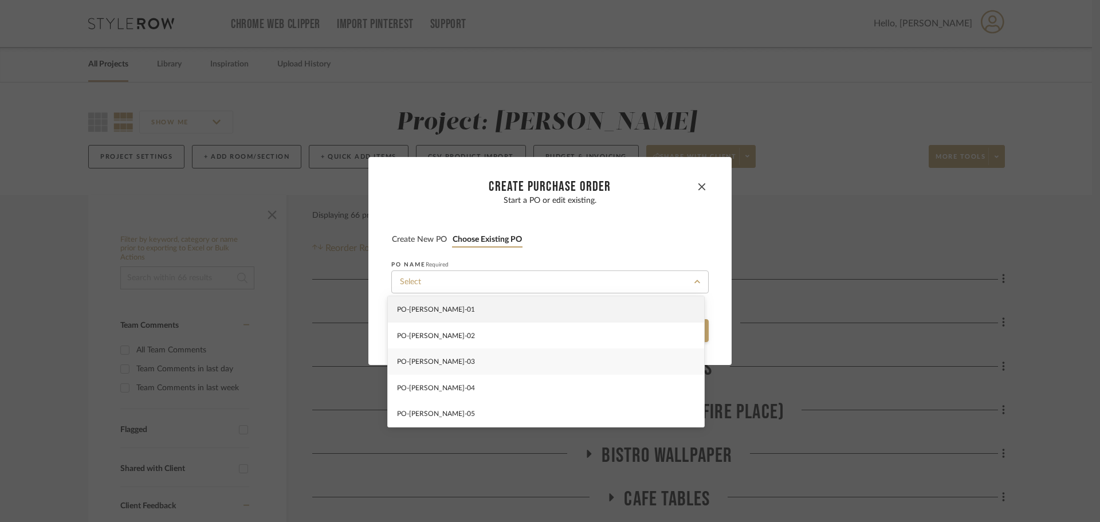
click at [515, 370] on div "PO-[PERSON_NAME]-03" at bounding box center [546, 361] width 316 height 26
type input "PO-[PERSON_NAME]-03"
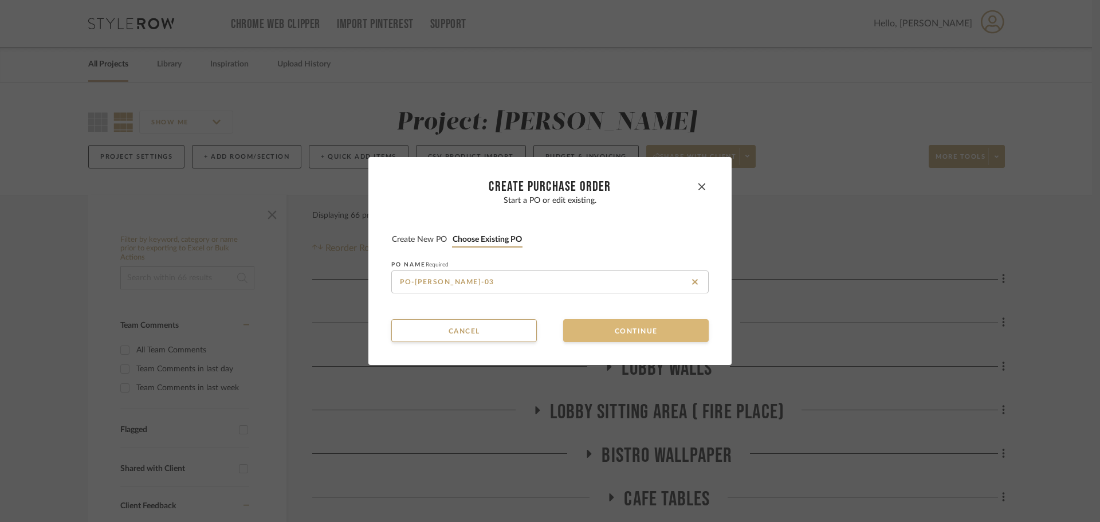
click at [624, 328] on button "Continue" at bounding box center [636, 330] width 146 height 23
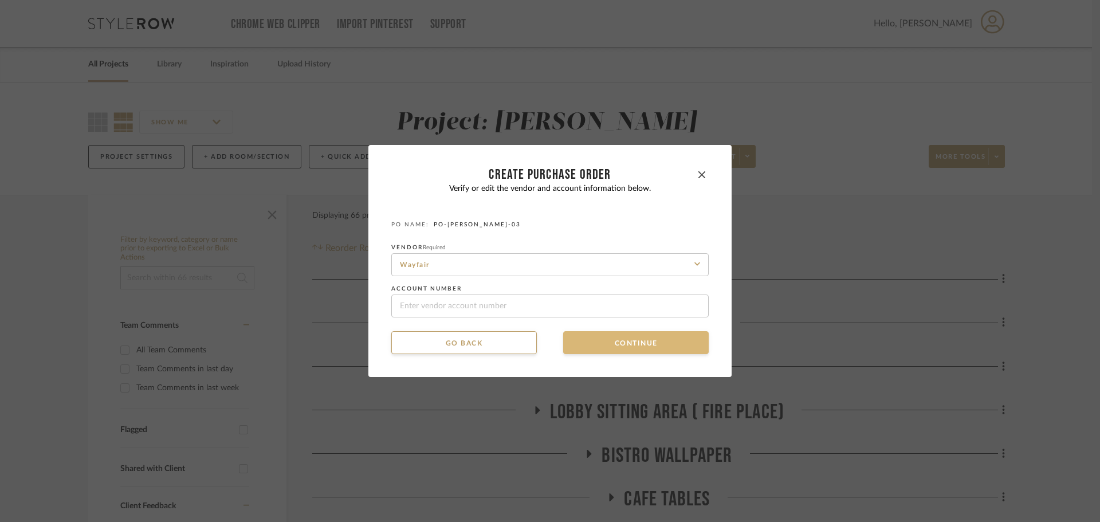
click at [618, 334] on button "Continue" at bounding box center [636, 342] width 146 height 23
click at [617, 346] on button "Continue" at bounding box center [636, 342] width 146 height 23
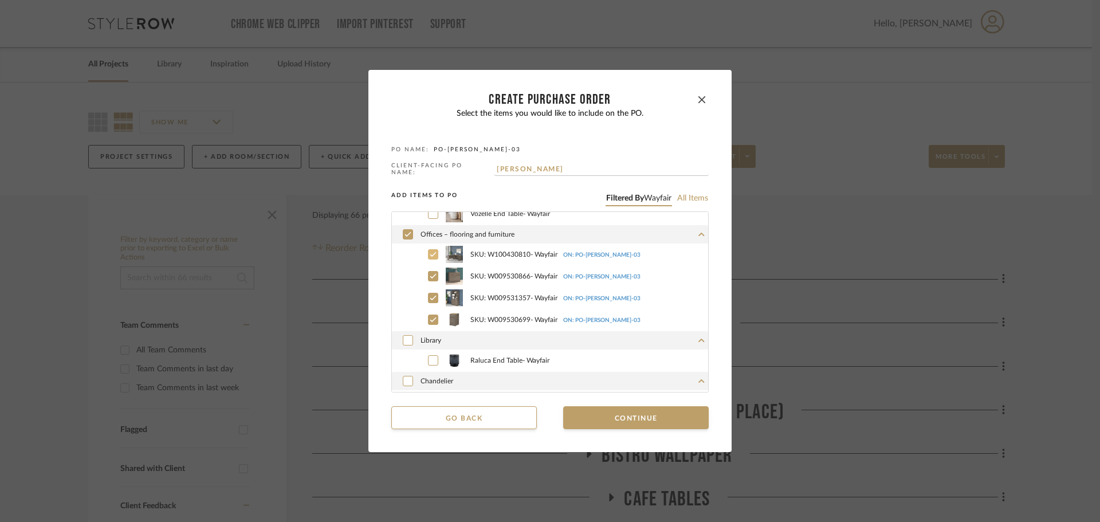
scroll to position [57, 0]
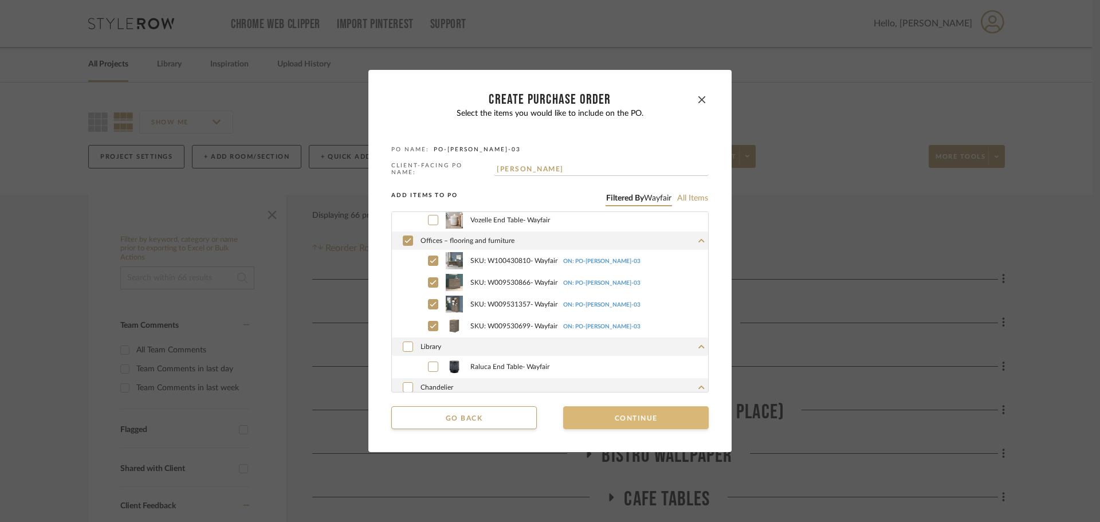
click at [644, 410] on button "Continue" at bounding box center [636, 417] width 146 height 23
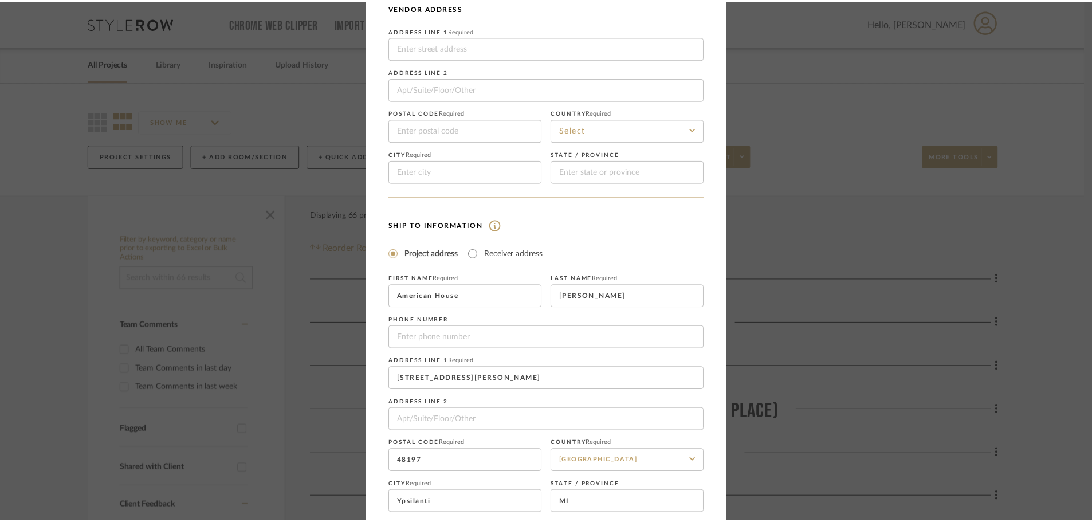
scroll to position [134, 0]
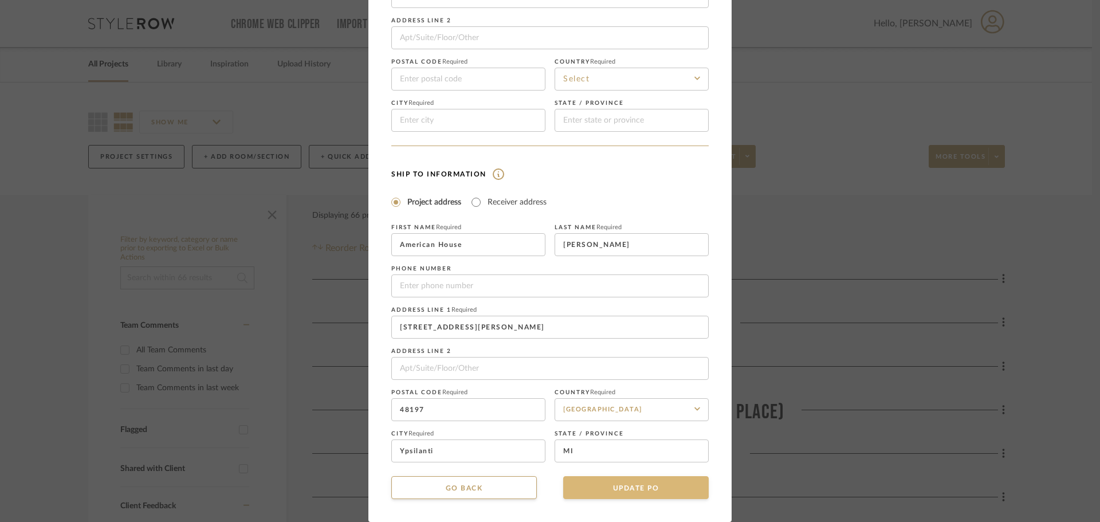
click at [656, 477] on button "UPDATE PO" at bounding box center [636, 487] width 146 height 23
